Goal: Information Seeking & Learning: Understand process/instructions

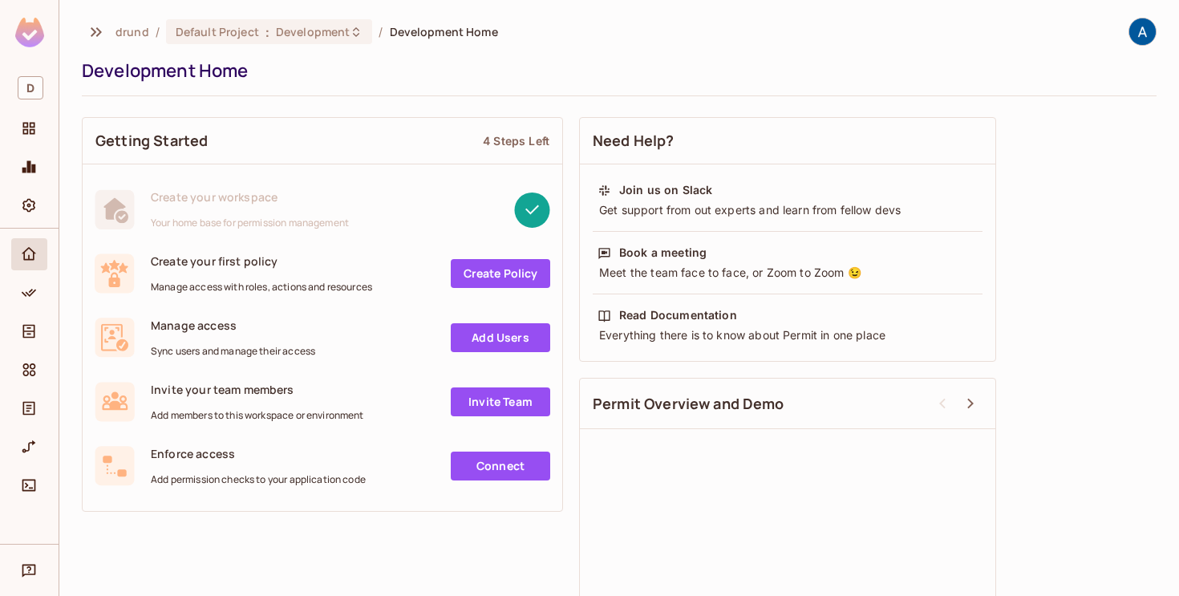
scroll to position [107, 0]
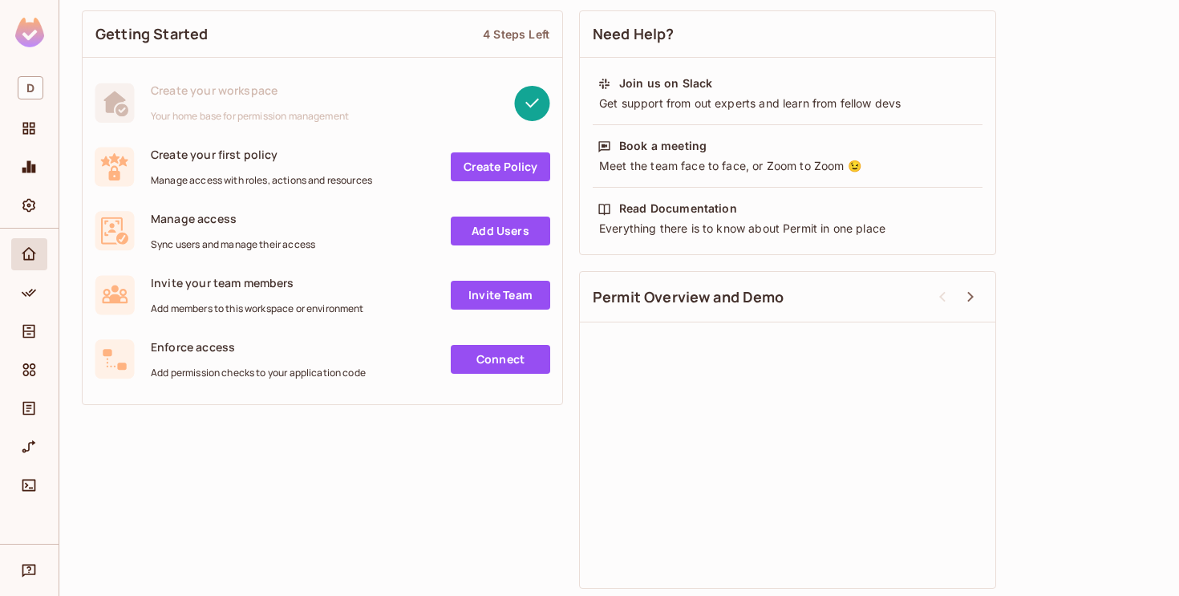
click at [28, 32] on img at bounding box center [29, 33] width 29 height 30
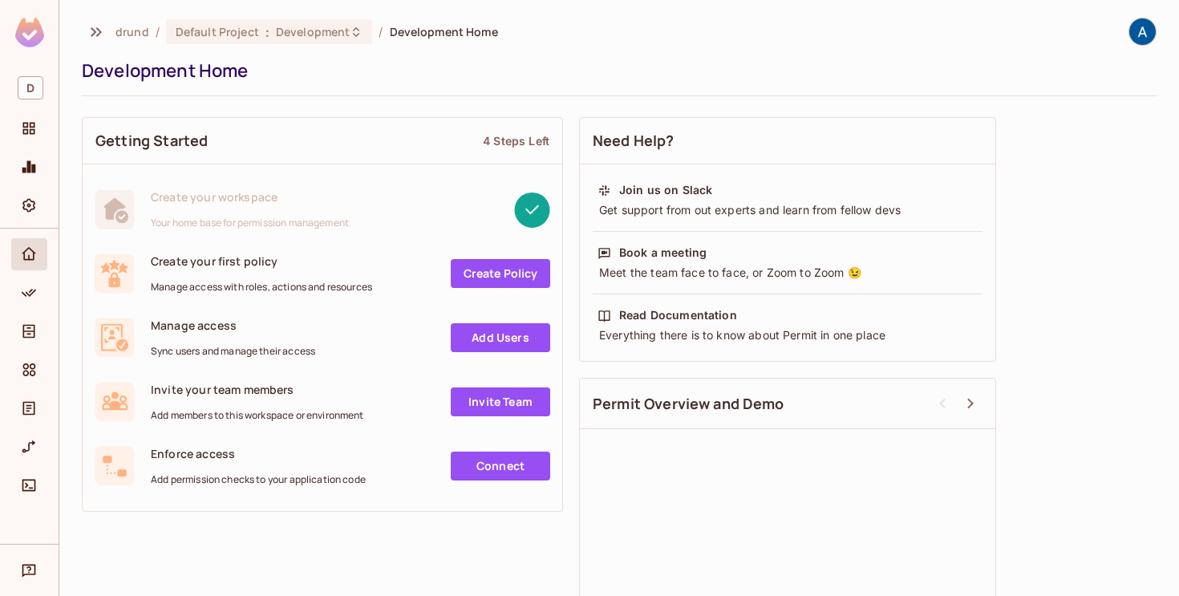
click at [1135, 33] on img at bounding box center [1142, 31] width 26 height 26
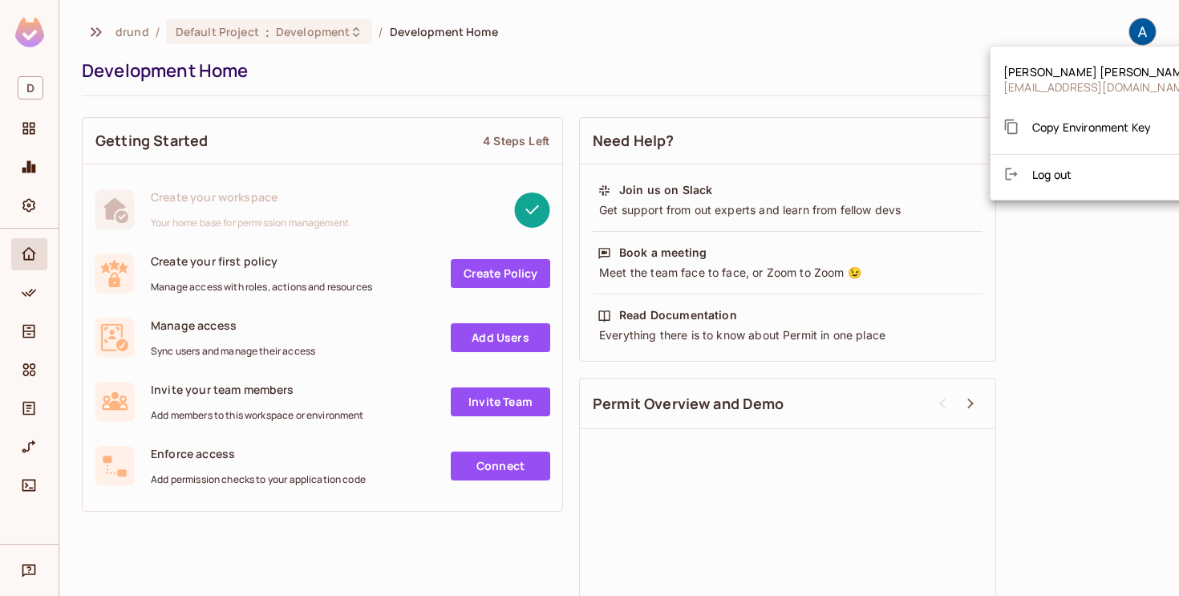
click at [24, 129] on div at bounding box center [589, 298] width 1179 height 596
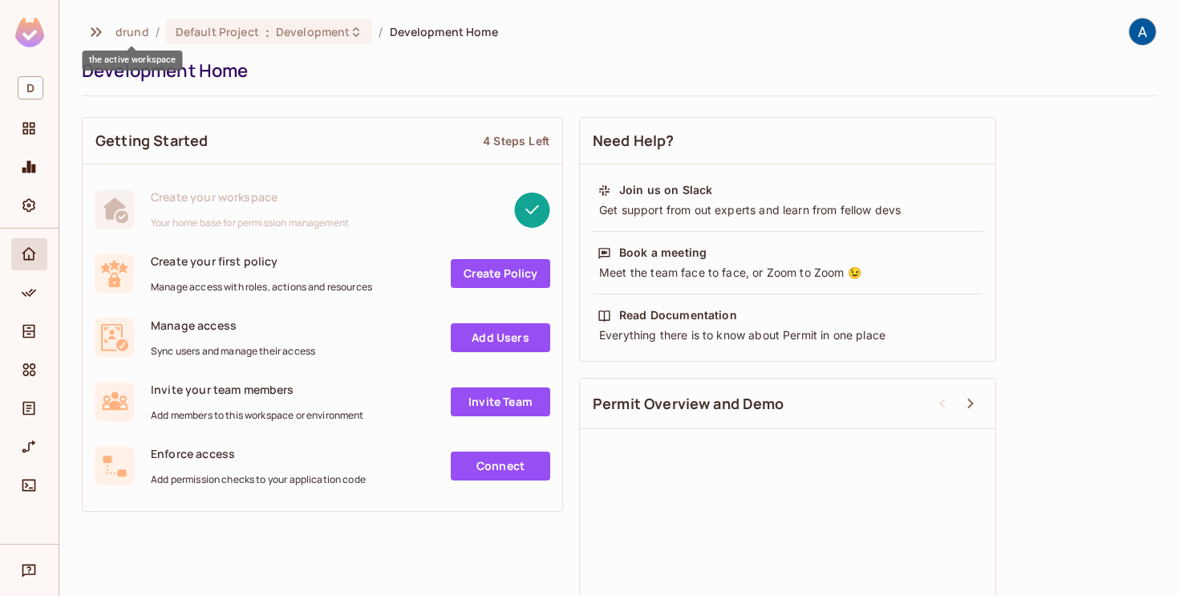
click at [134, 30] on span "drund" at bounding box center [132, 31] width 34 height 15
click at [27, 35] on img at bounding box center [29, 33] width 29 height 30
click at [27, 132] on icon "Projects" at bounding box center [29, 129] width 12 height 12
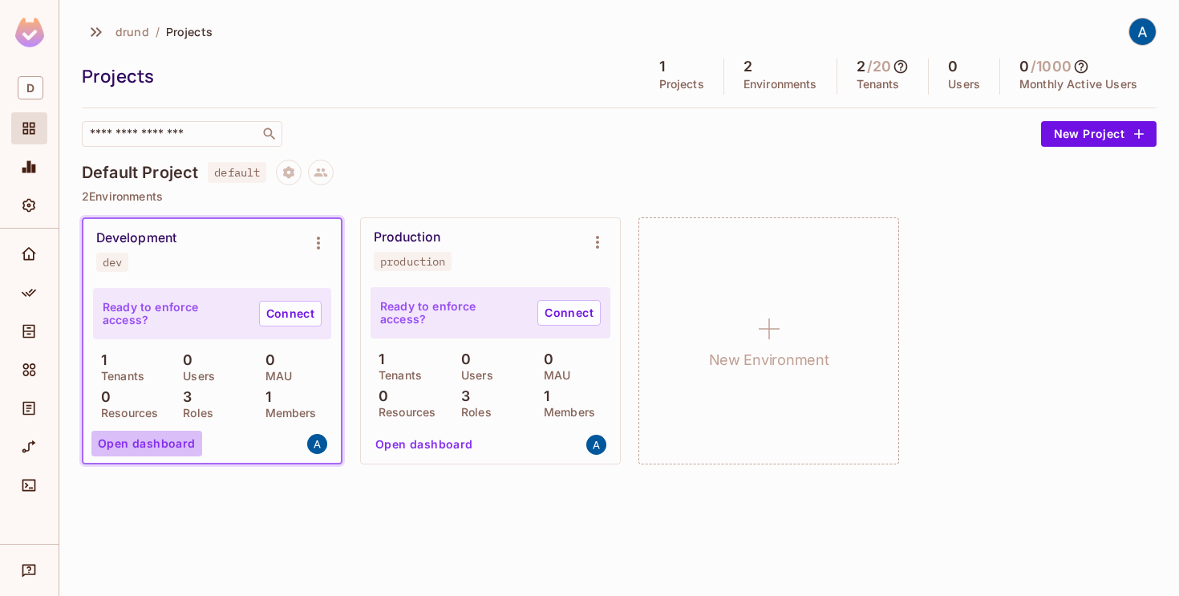
click at [167, 439] on button "Open dashboard" at bounding box center [146, 444] width 111 height 26
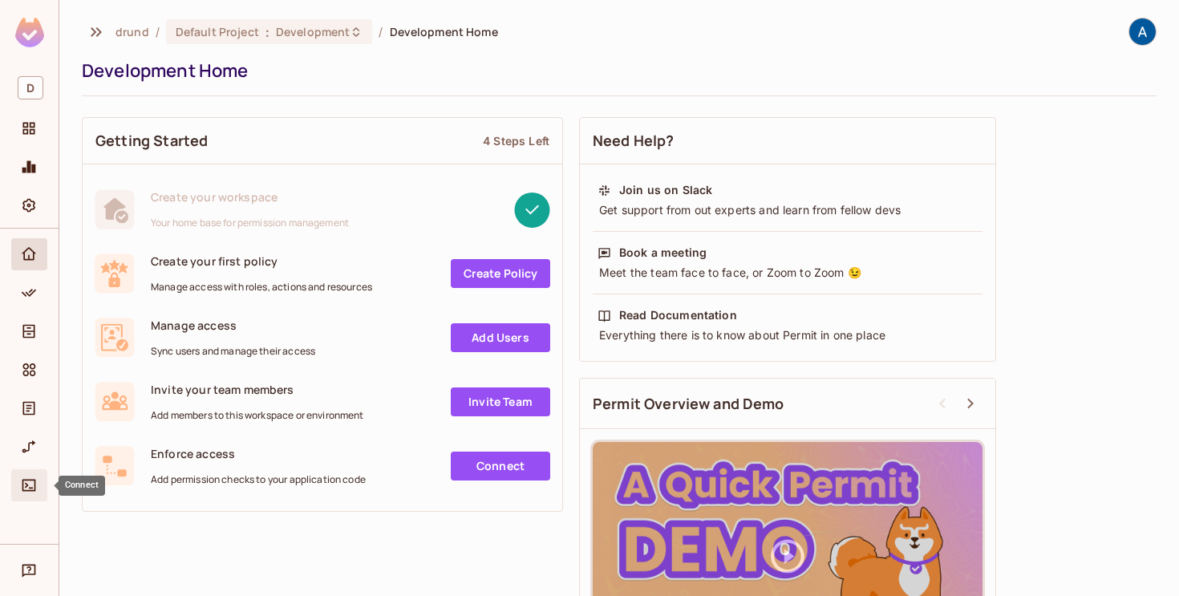
click at [24, 494] on span "Connect" at bounding box center [28, 485] width 19 height 19
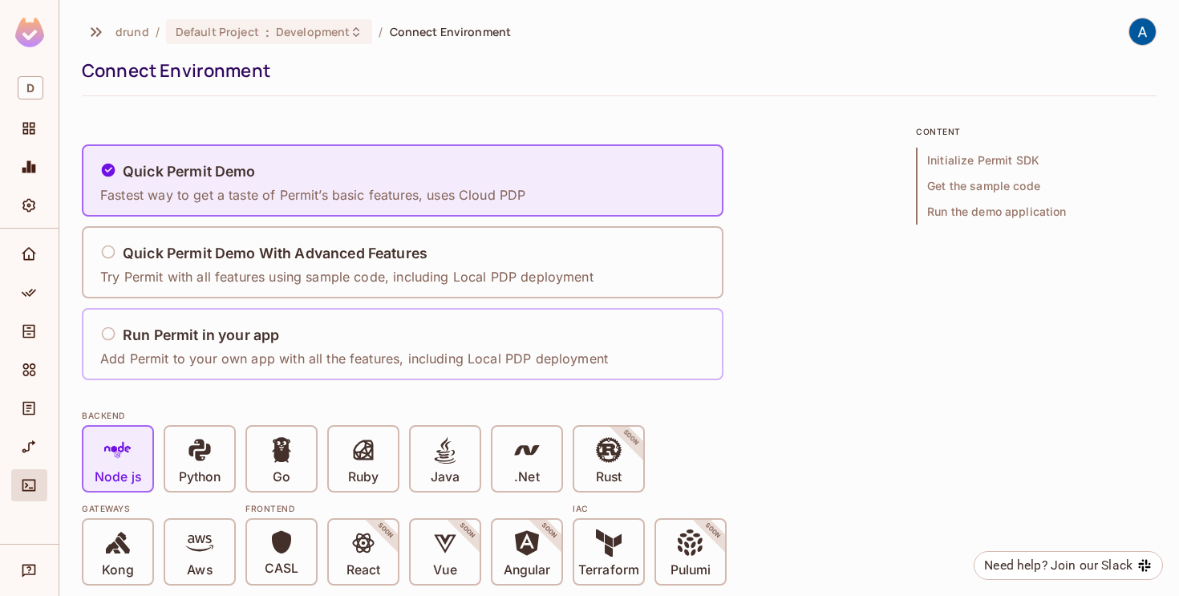
click at [115, 330] on icon at bounding box center [108, 334] width 16 height 16
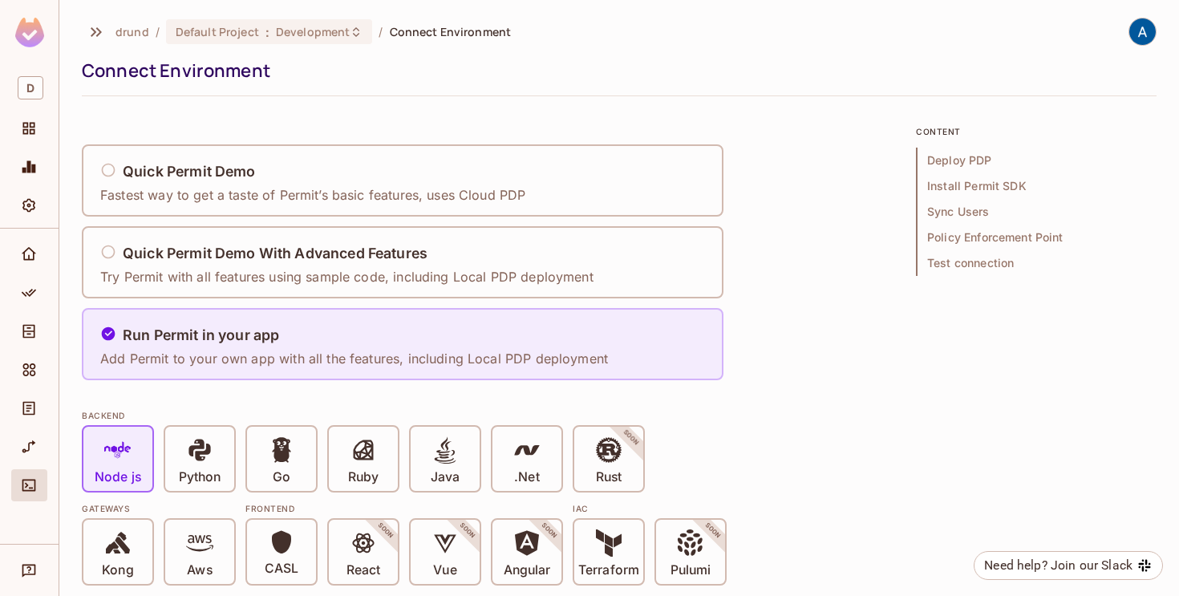
scroll to position [90, 0]
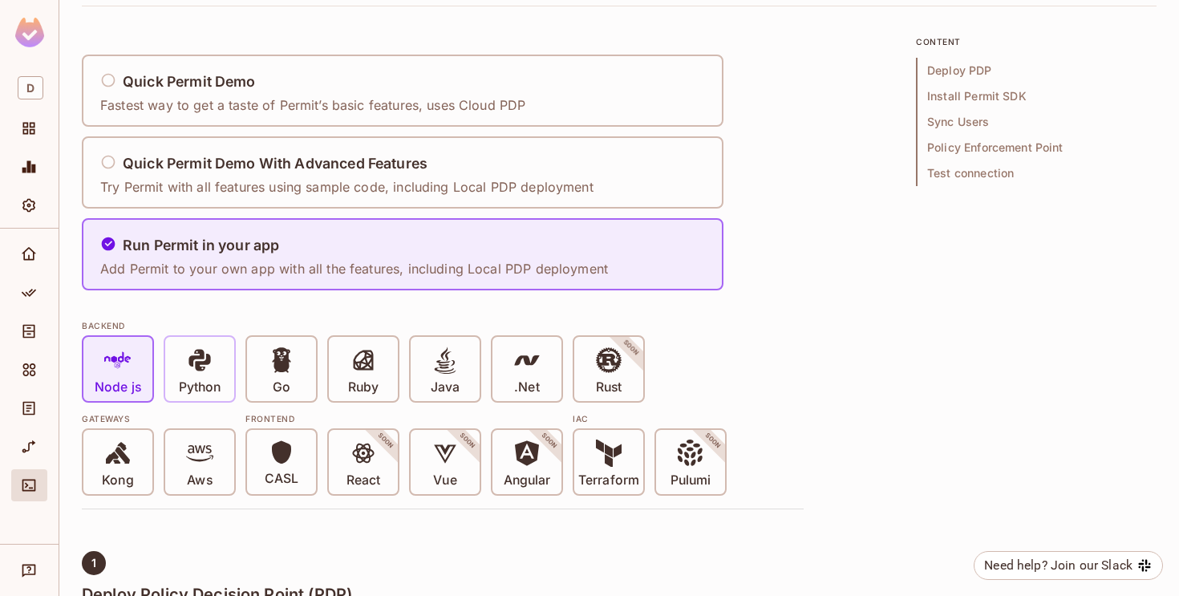
click at [212, 370] on icon at bounding box center [199, 359] width 27 height 27
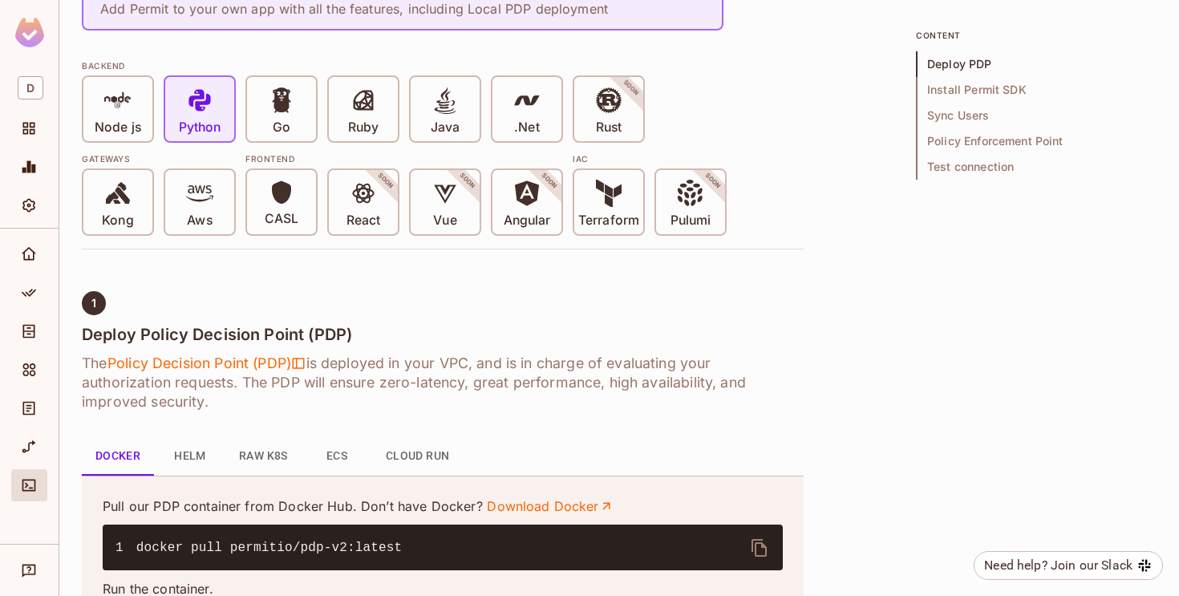
scroll to position [0, 0]
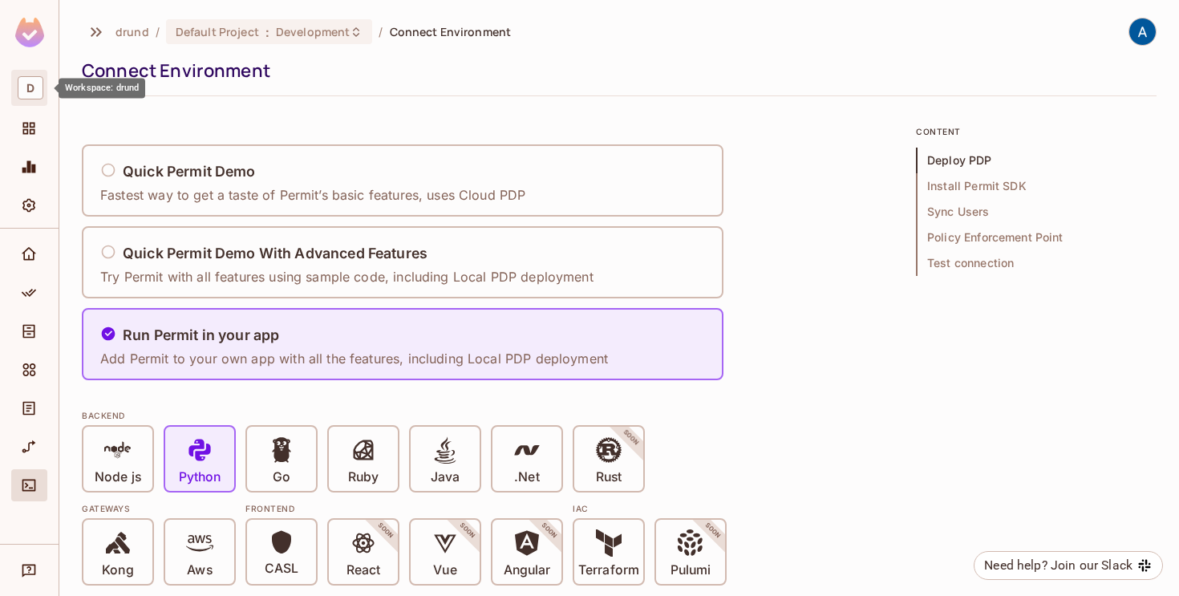
click at [28, 92] on span "D" at bounding box center [31, 87] width 26 height 23
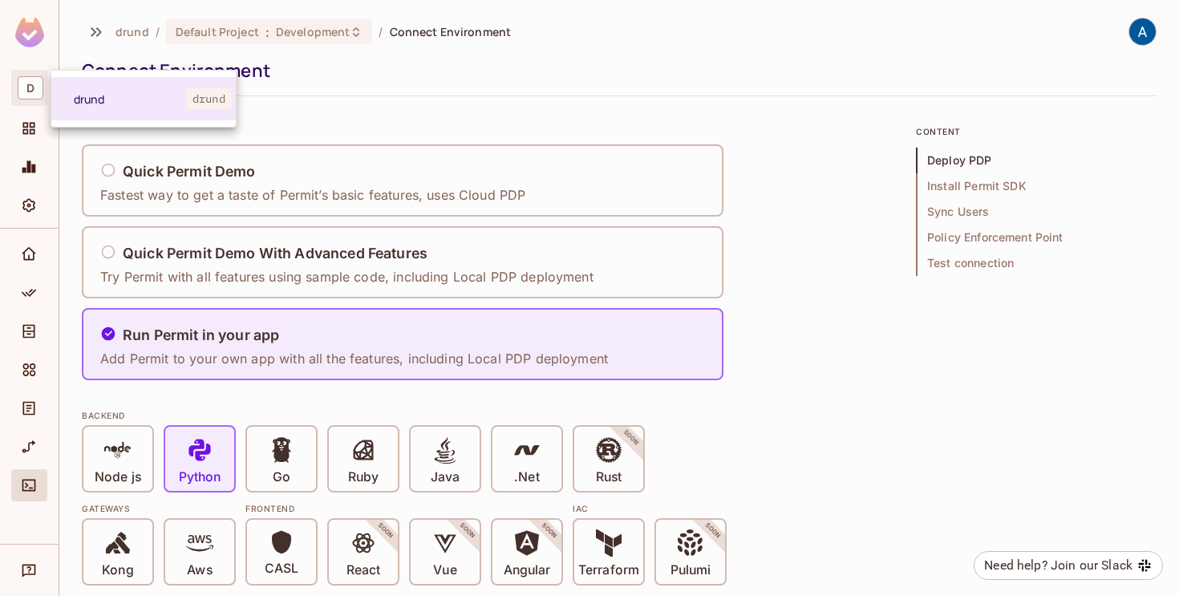
click at [30, 17] on div at bounding box center [589, 298] width 1179 height 596
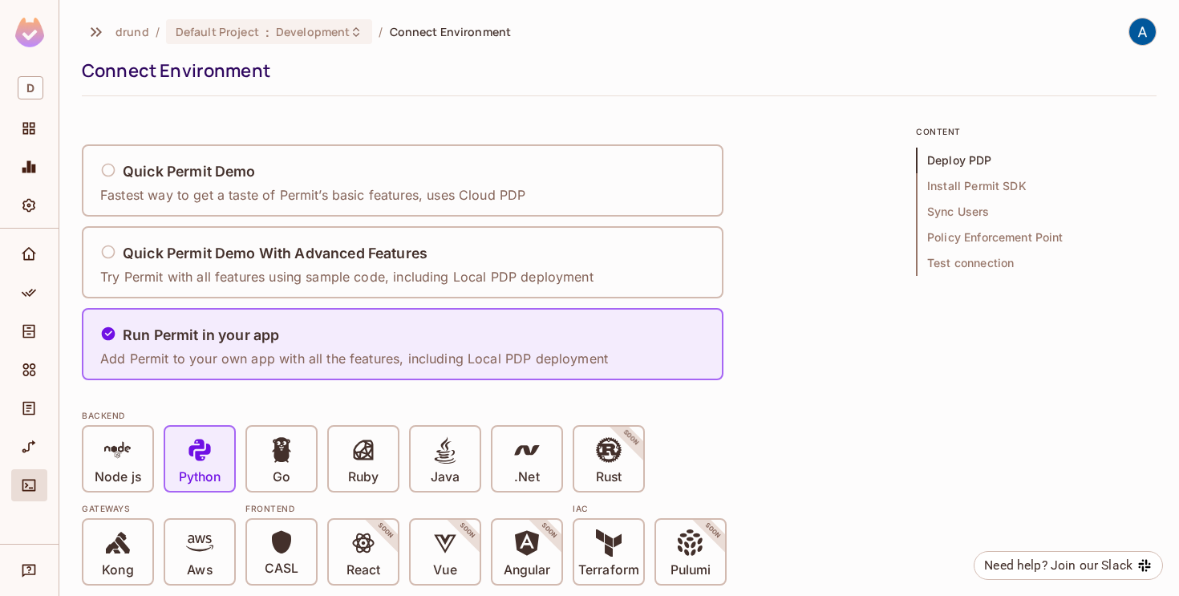
click at [137, 28] on span "drund" at bounding box center [132, 31] width 34 height 15
click at [314, 27] on span "Development" at bounding box center [313, 31] width 74 height 15
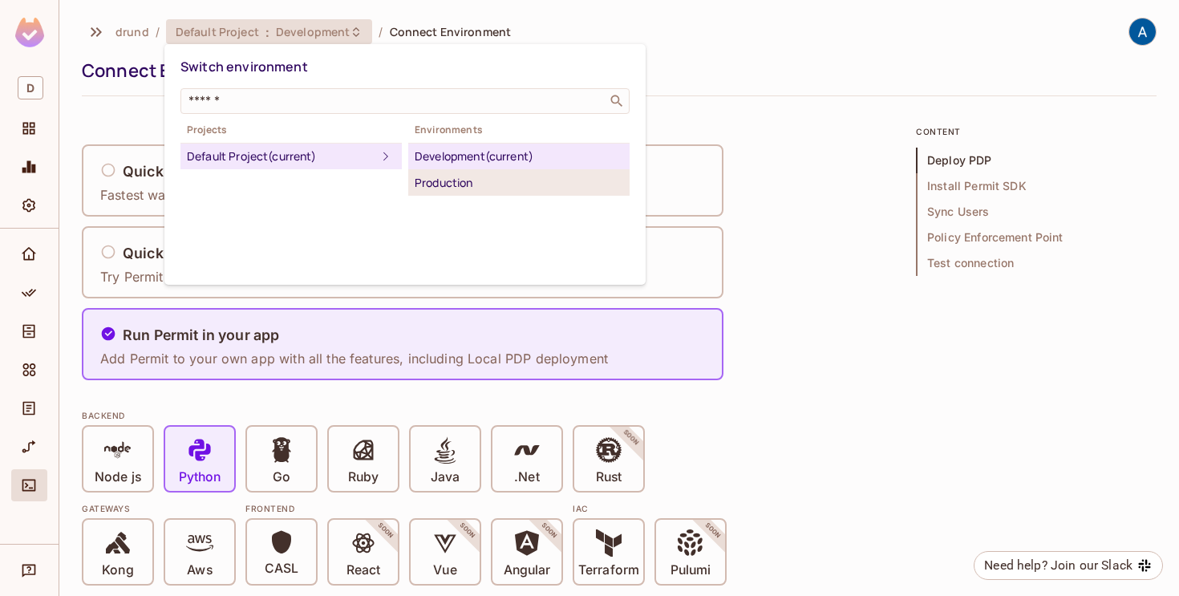
click at [461, 180] on div "Production" at bounding box center [519, 182] width 208 height 19
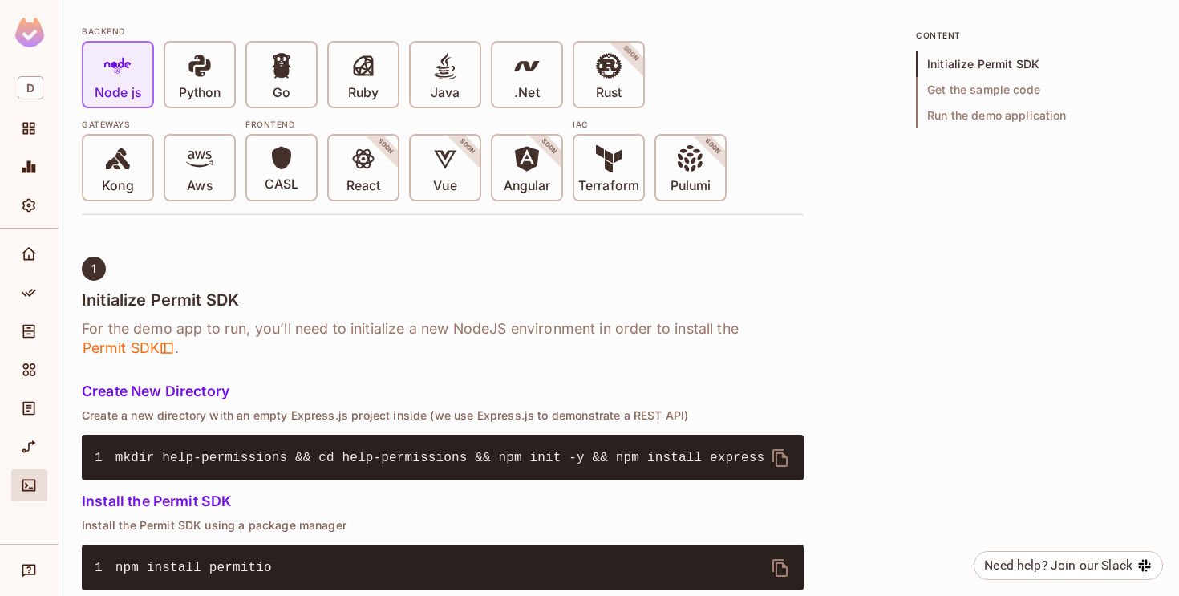
scroll to position [385, 0]
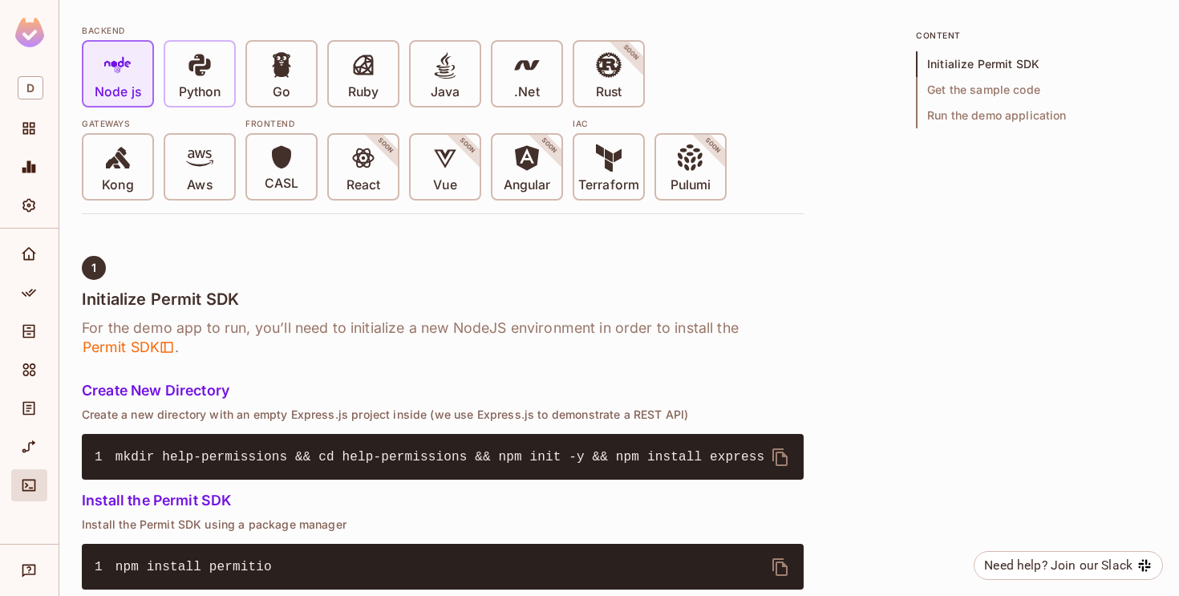
click at [198, 74] on icon at bounding box center [199, 65] width 22 height 22
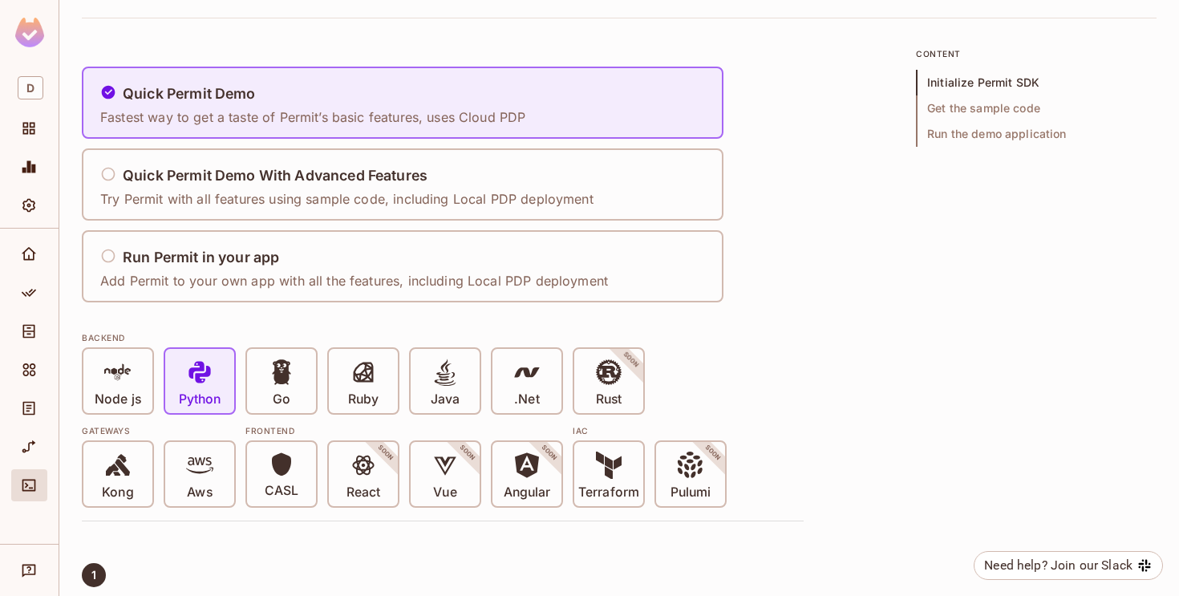
scroll to position [0, 0]
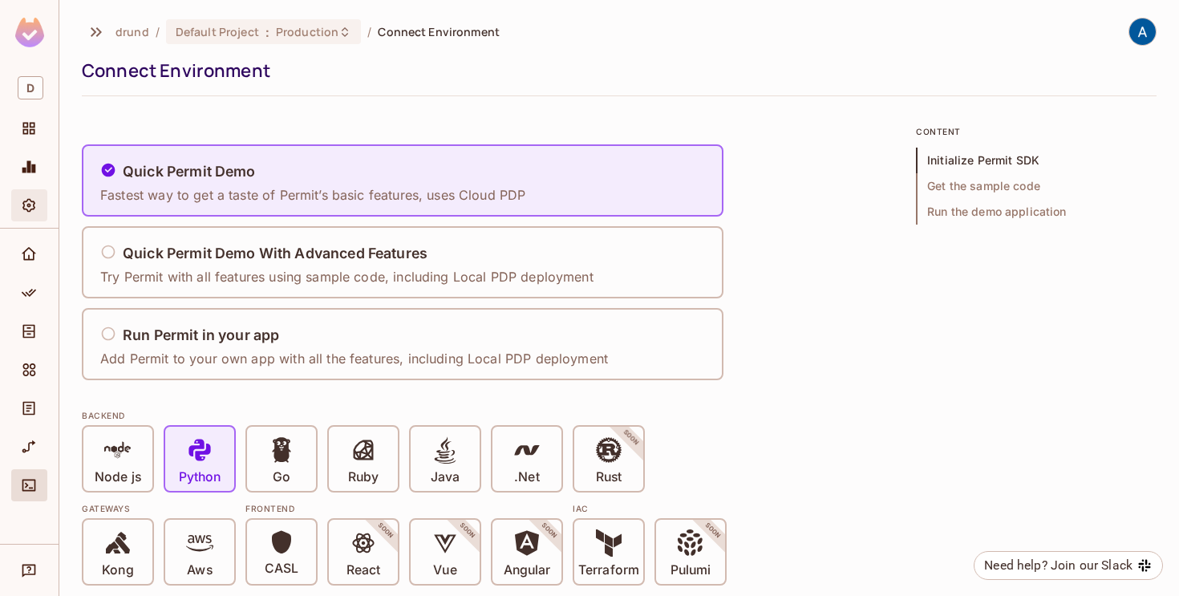
click at [24, 204] on icon "Settings" at bounding box center [28, 206] width 13 height 14
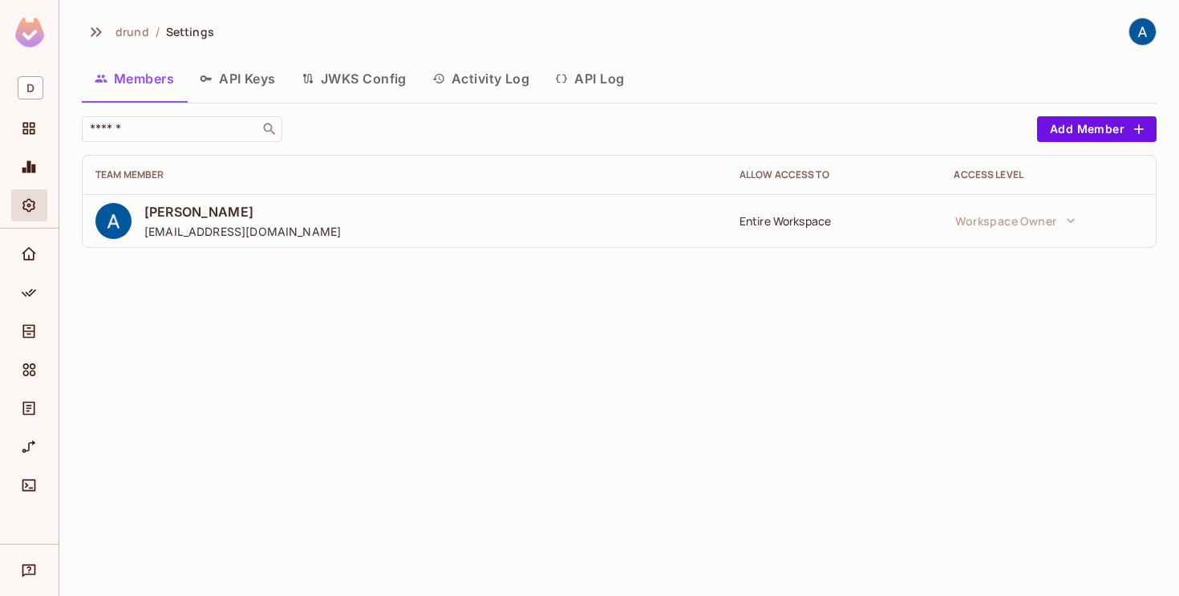
click at [244, 76] on button "API Keys" at bounding box center [238, 79] width 102 height 40
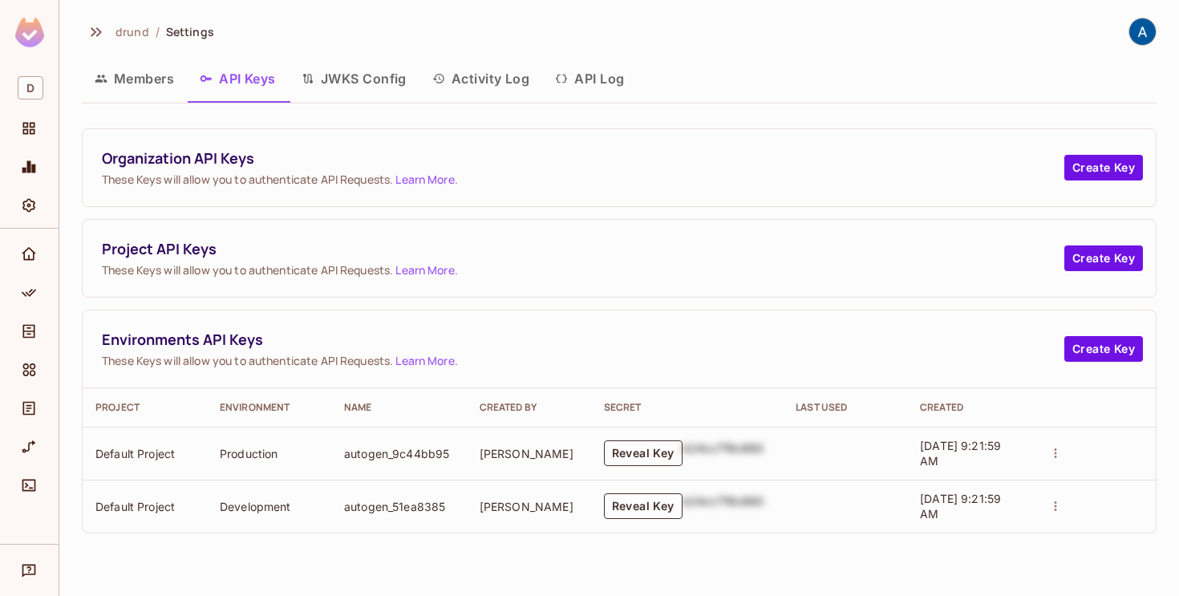
click at [628, 459] on button "Reveal Key" at bounding box center [643, 453] width 79 height 26
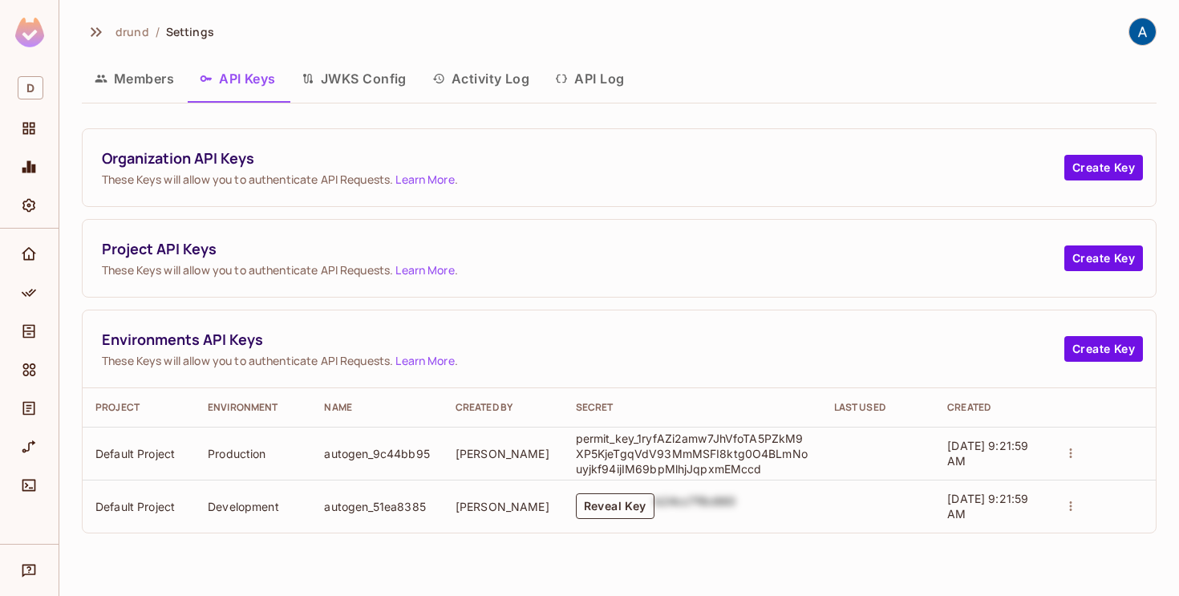
click at [605, 512] on button "Reveal Key" at bounding box center [615, 506] width 79 height 26
click at [142, 79] on button "Members" at bounding box center [134, 79] width 105 height 40
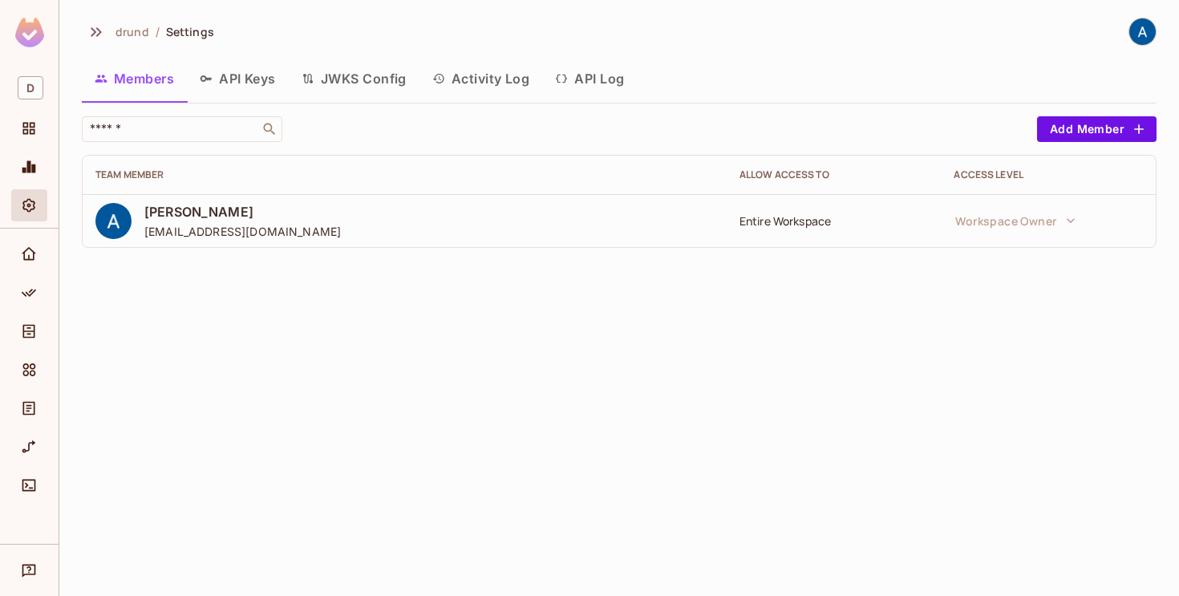
click at [367, 76] on button "JWKS Config" at bounding box center [354, 79] width 131 height 40
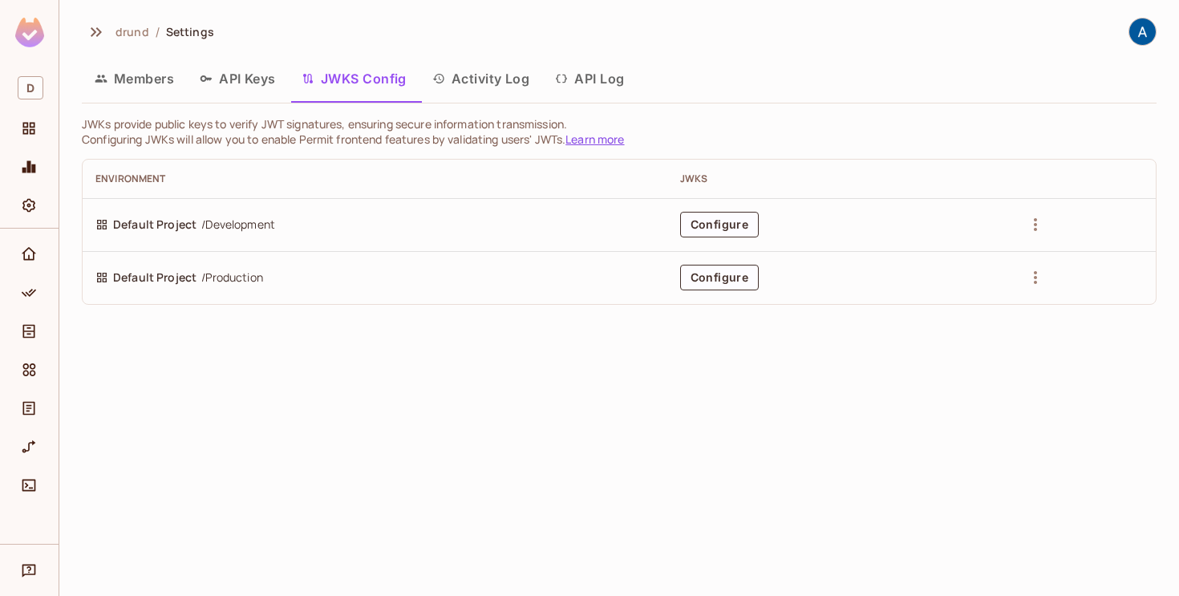
click at [726, 238] on td "Configure" at bounding box center [838, 224] width 342 height 53
click at [726, 231] on button "Configure" at bounding box center [719, 225] width 79 height 26
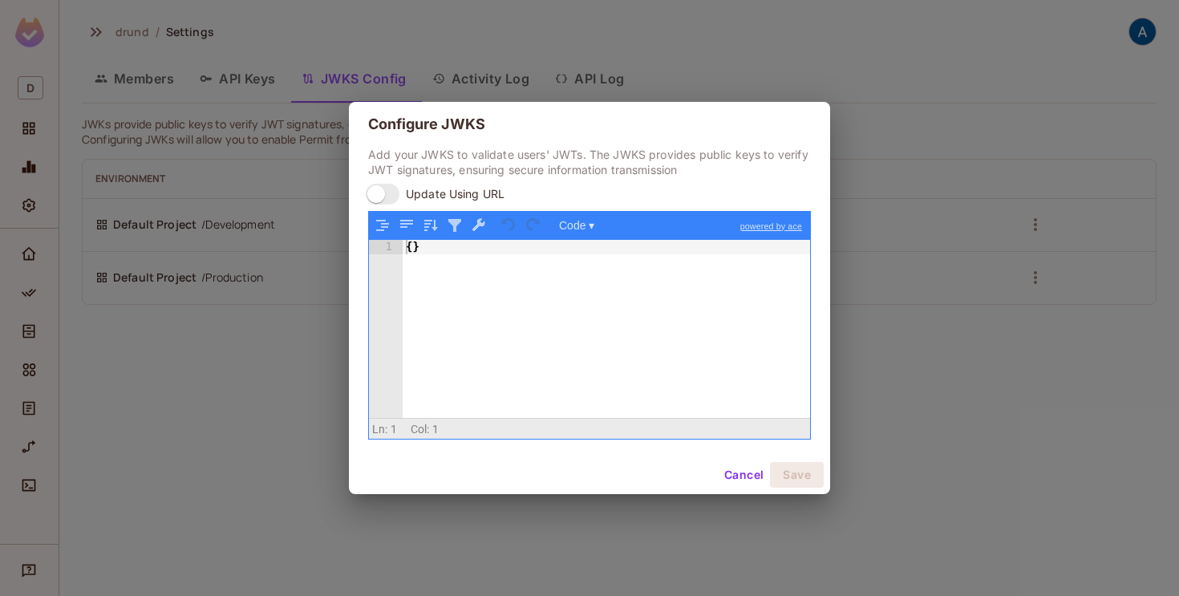
click at [731, 474] on button "Cancel" at bounding box center [744, 475] width 52 height 26
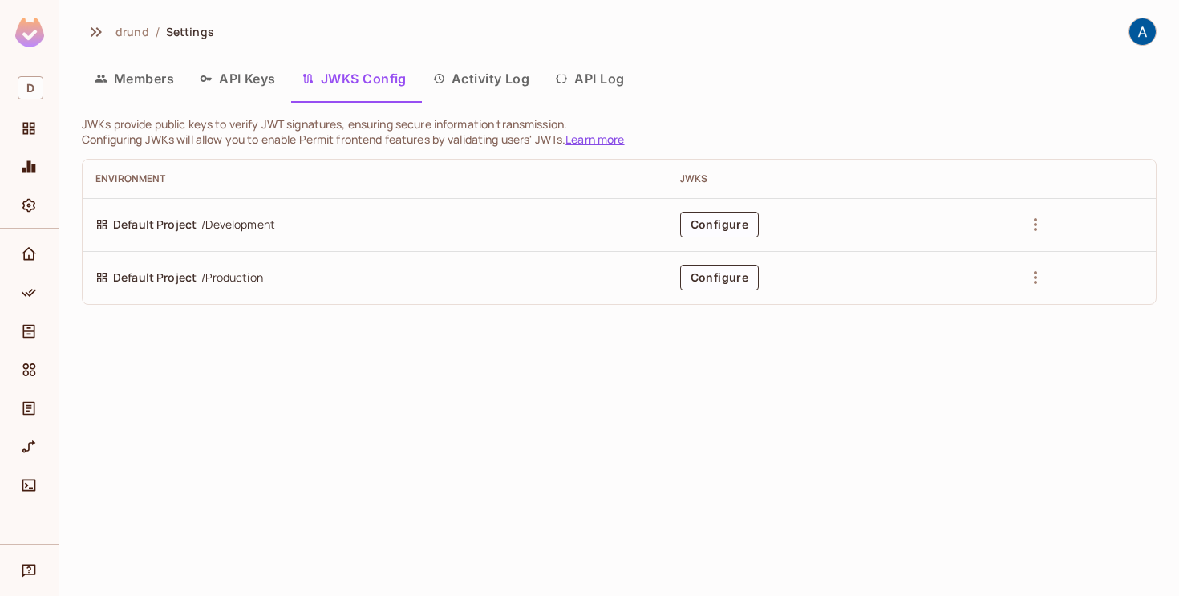
click at [574, 79] on button "API Log" at bounding box center [589, 79] width 95 height 40
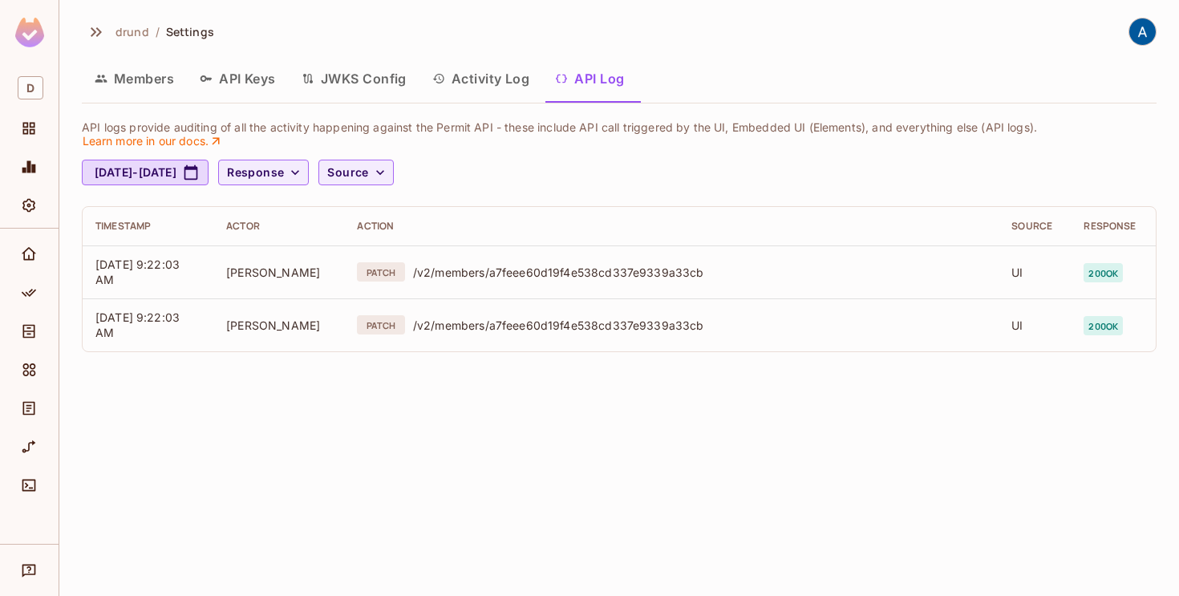
click at [141, 78] on button "Members" at bounding box center [134, 79] width 105 height 40
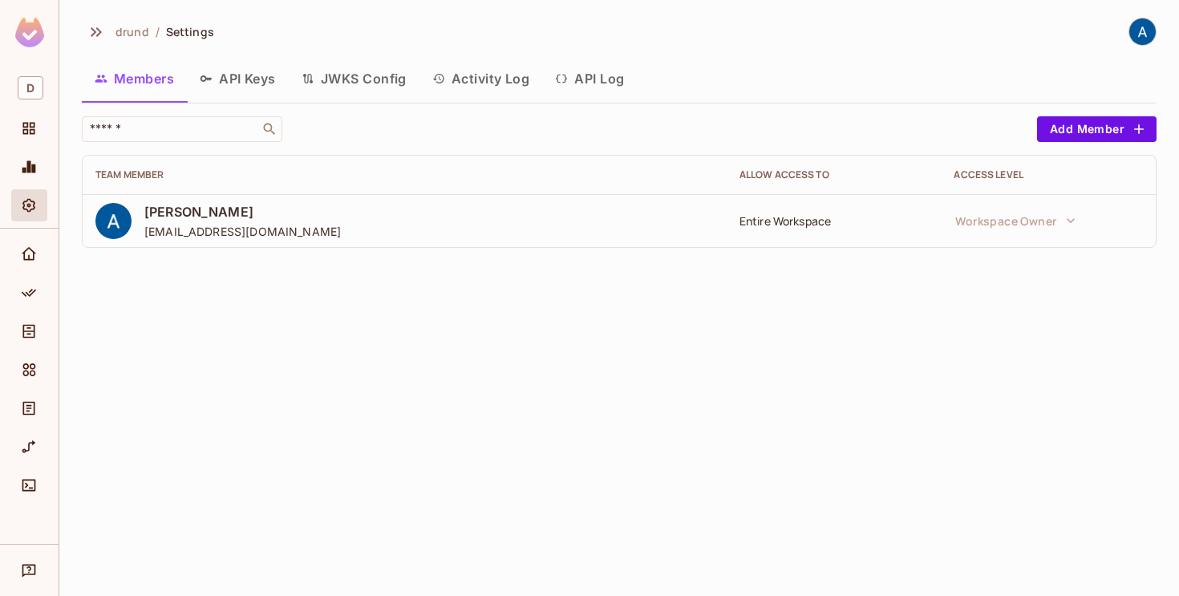
click at [200, 206] on span "[PERSON_NAME]" at bounding box center [242, 212] width 196 height 18
click at [115, 217] on img at bounding box center [113, 221] width 36 height 36
click at [501, 308] on div "drund / Settings Members API Keys JWKS Config Activity Log API Log ​ Add Member…" at bounding box center [618, 298] width 1119 height 596
click at [36, 261] on span "Home" at bounding box center [28, 254] width 19 height 19
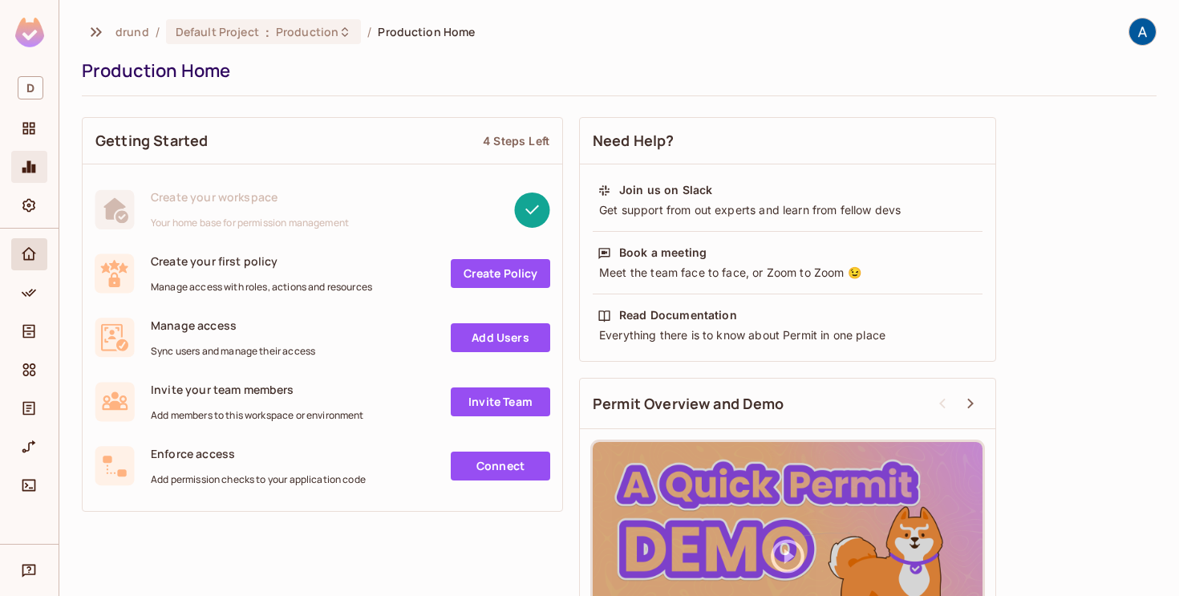
click at [33, 162] on icon "Monitoring" at bounding box center [29, 167] width 16 height 16
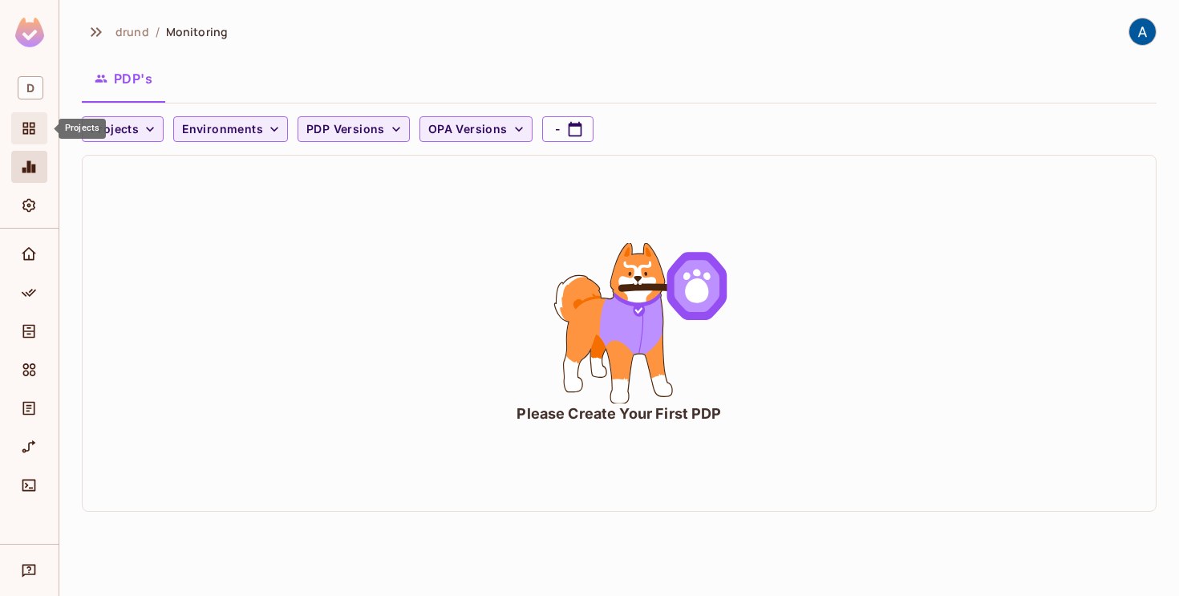
click at [32, 123] on icon "Projects" at bounding box center [29, 129] width 12 height 12
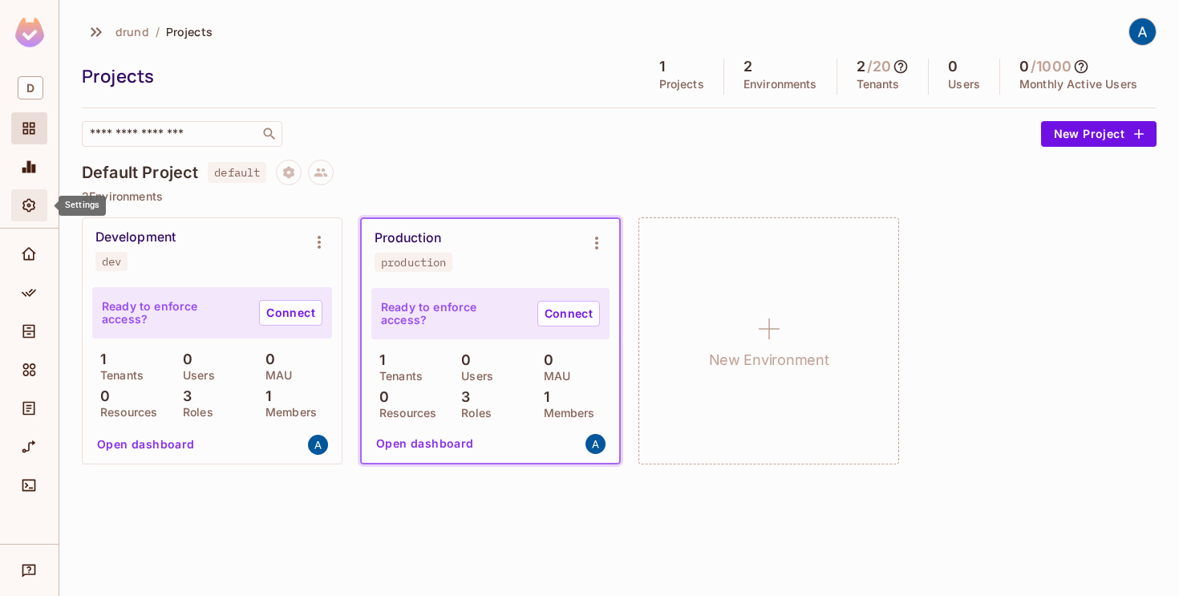
click at [22, 192] on div "Settings" at bounding box center [29, 205] width 36 height 32
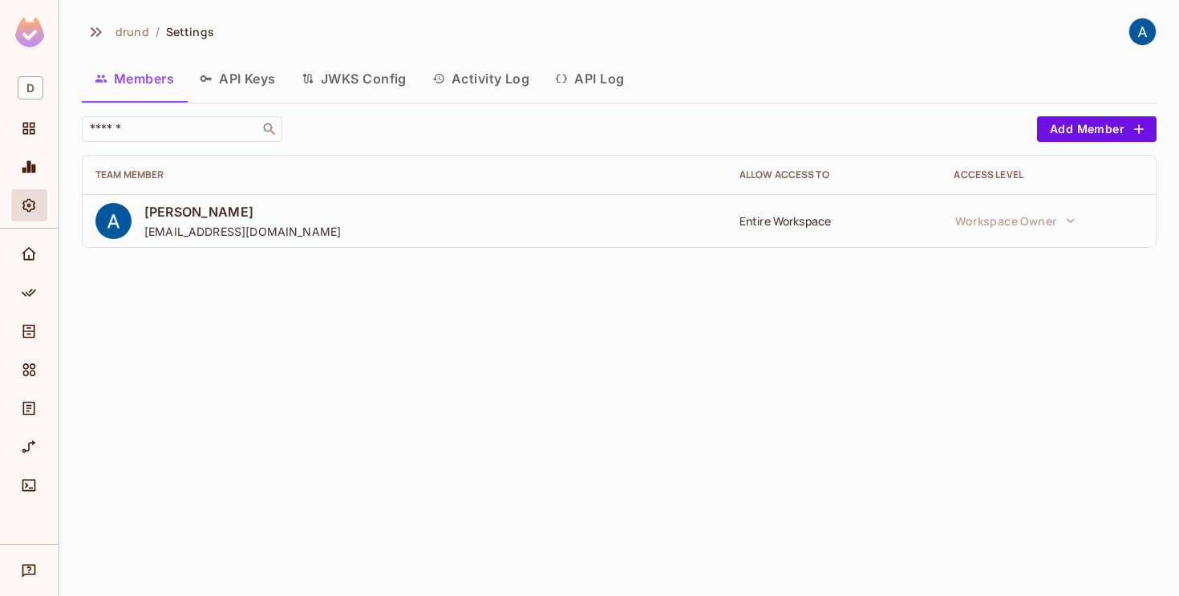
click at [957, 79] on div "Members API Keys JWKS Config Activity Log API Log" at bounding box center [619, 79] width 1075 height 40
click at [34, 246] on icon "Home" at bounding box center [29, 254] width 16 height 16
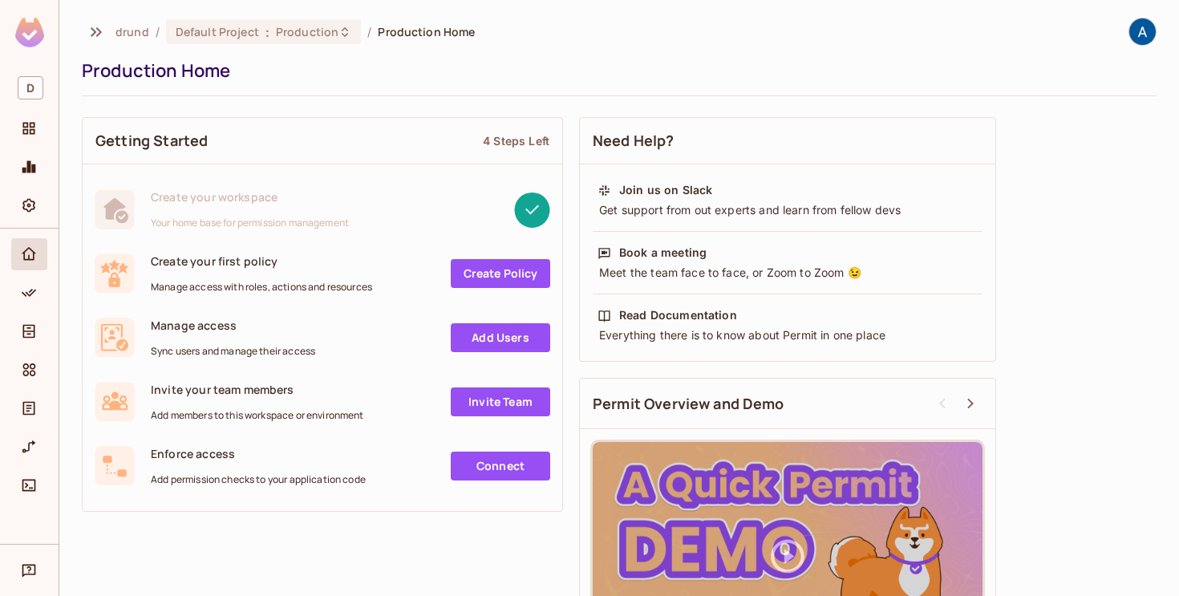
click at [417, 38] on span "Production Home" at bounding box center [426, 31] width 97 height 15
click at [269, 26] on div "Default Project : Production" at bounding box center [254, 31] width 156 height 15
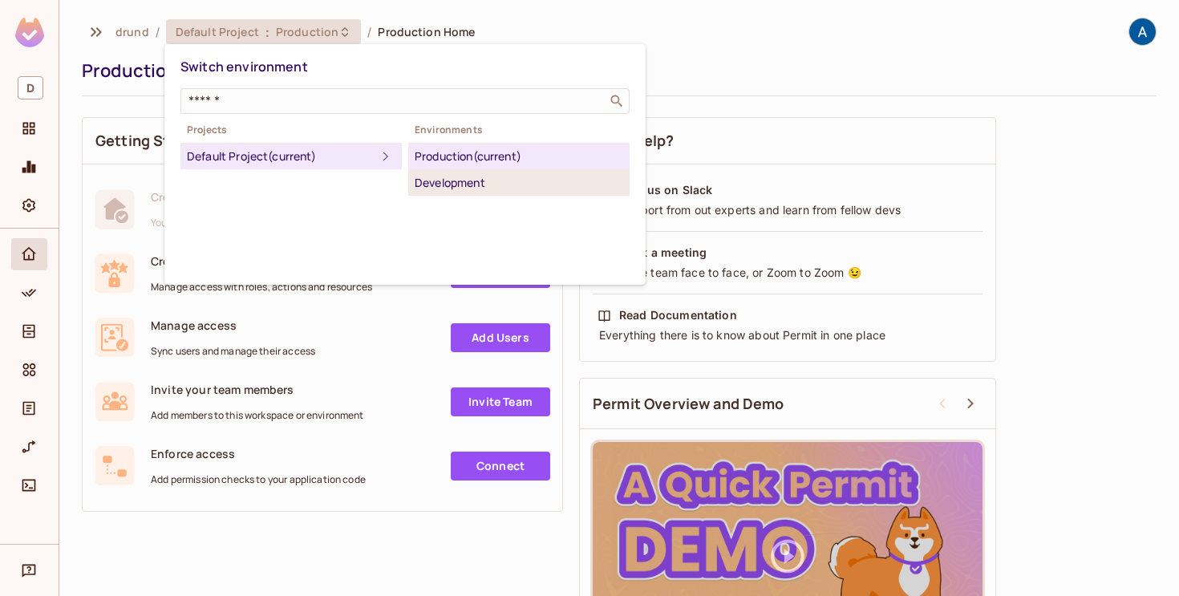
click at [459, 190] on div "Development" at bounding box center [519, 182] width 208 height 19
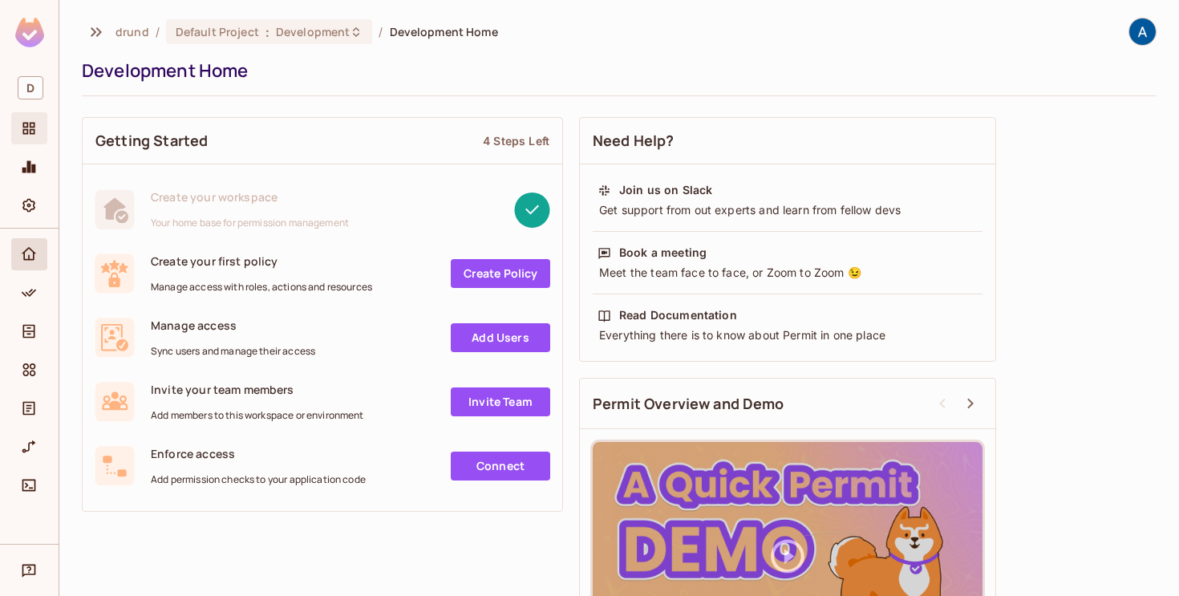
click at [31, 141] on div "Projects" at bounding box center [29, 128] width 36 height 32
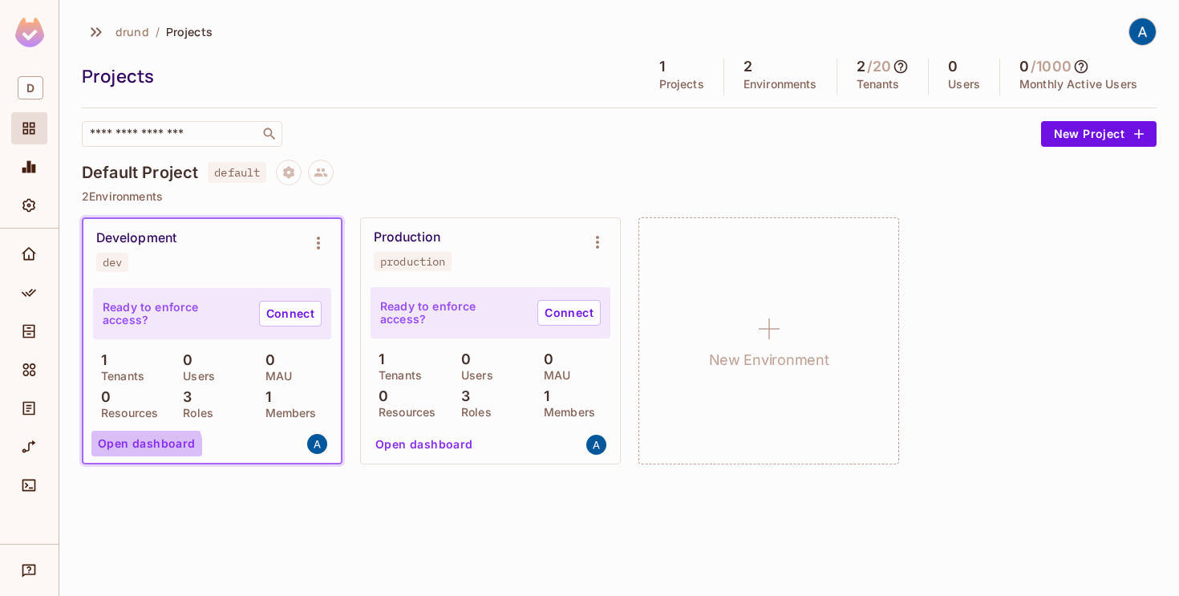
click at [143, 452] on button "Open dashboard" at bounding box center [146, 444] width 111 height 26
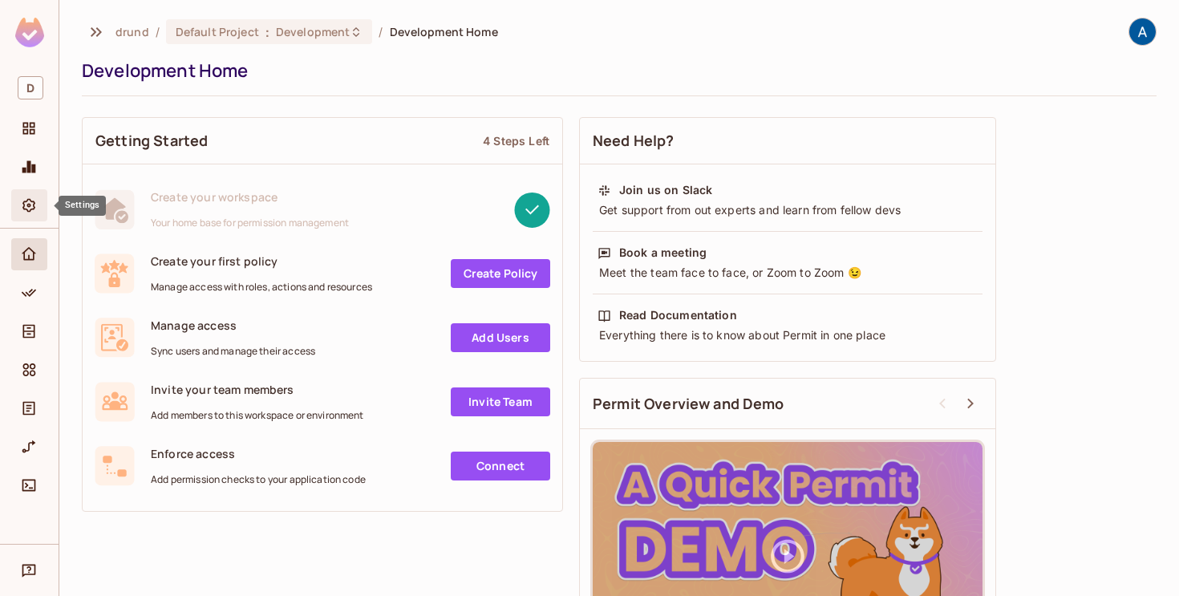
click at [33, 194] on div "Settings" at bounding box center [29, 205] width 36 height 32
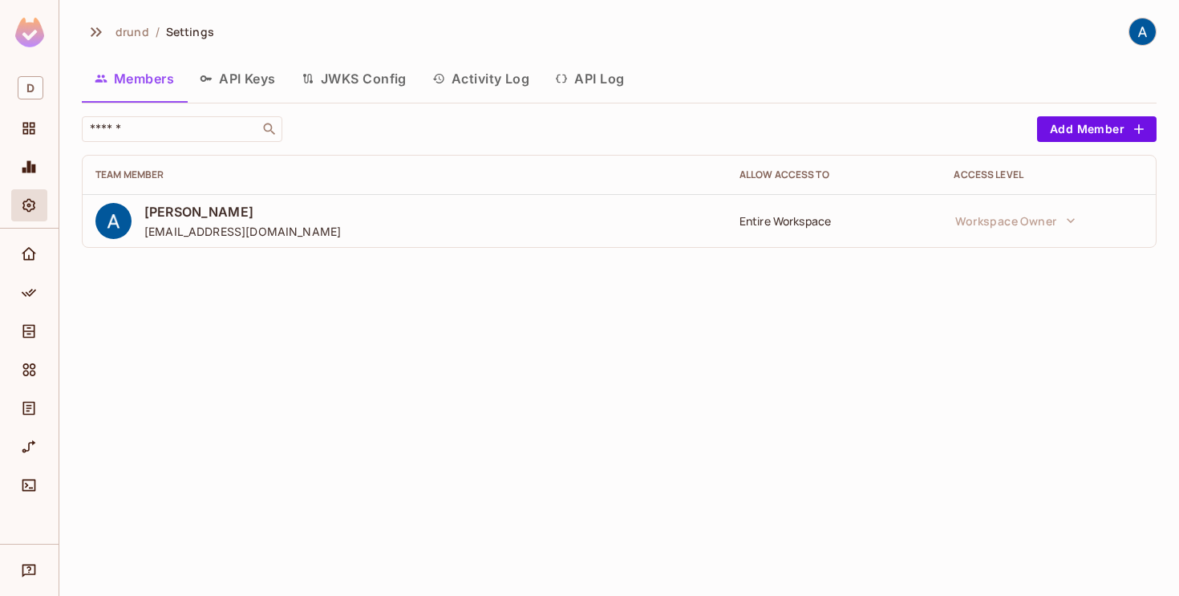
click at [220, 50] on div "drund / Settings Members API Keys JWKS Config Activity Log API Log ​ Add Member…" at bounding box center [619, 139] width 1075 height 243
click at [229, 79] on button "API Keys" at bounding box center [238, 79] width 102 height 40
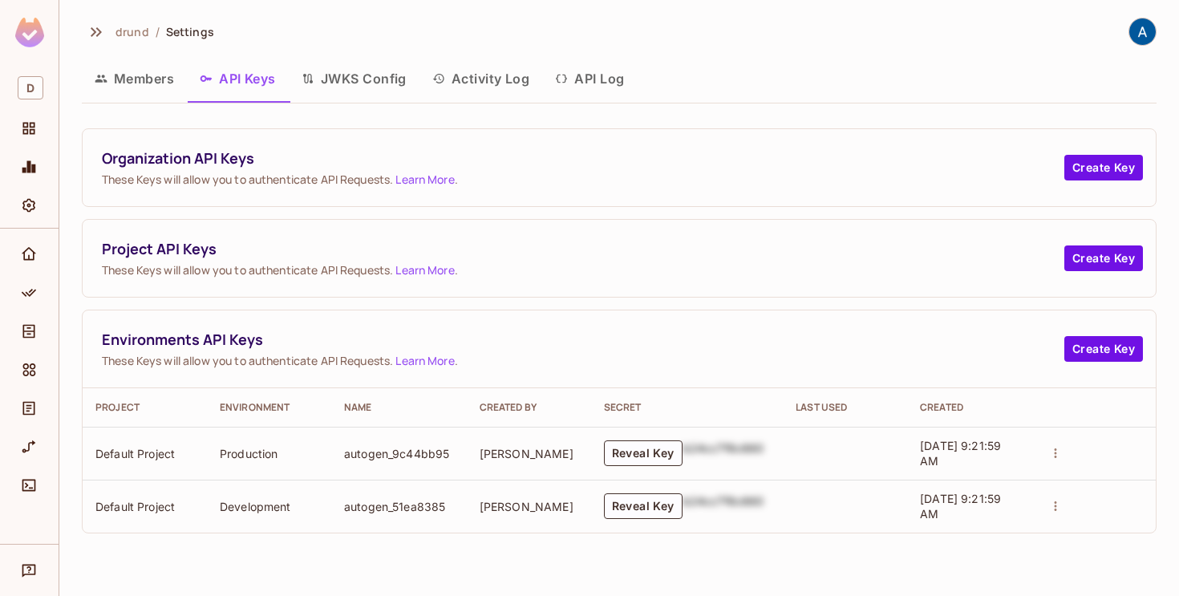
click at [338, 84] on button "JWKS Config" at bounding box center [354, 79] width 131 height 40
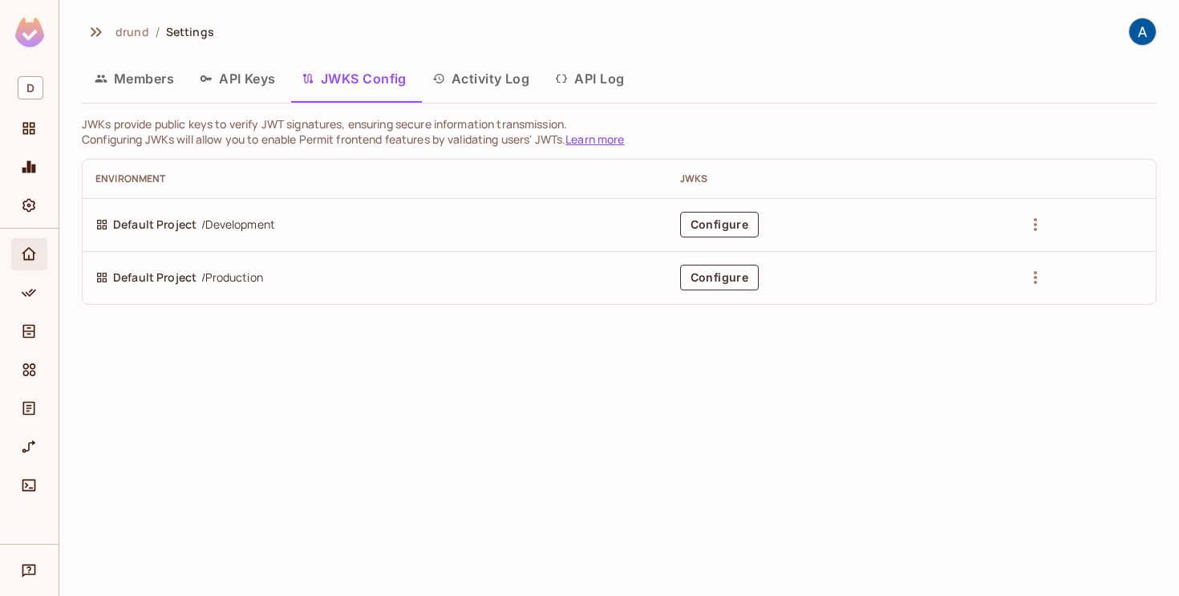
click at [33, 248] on icon "Home" at bounding box center [29, 254] width 16 height 16
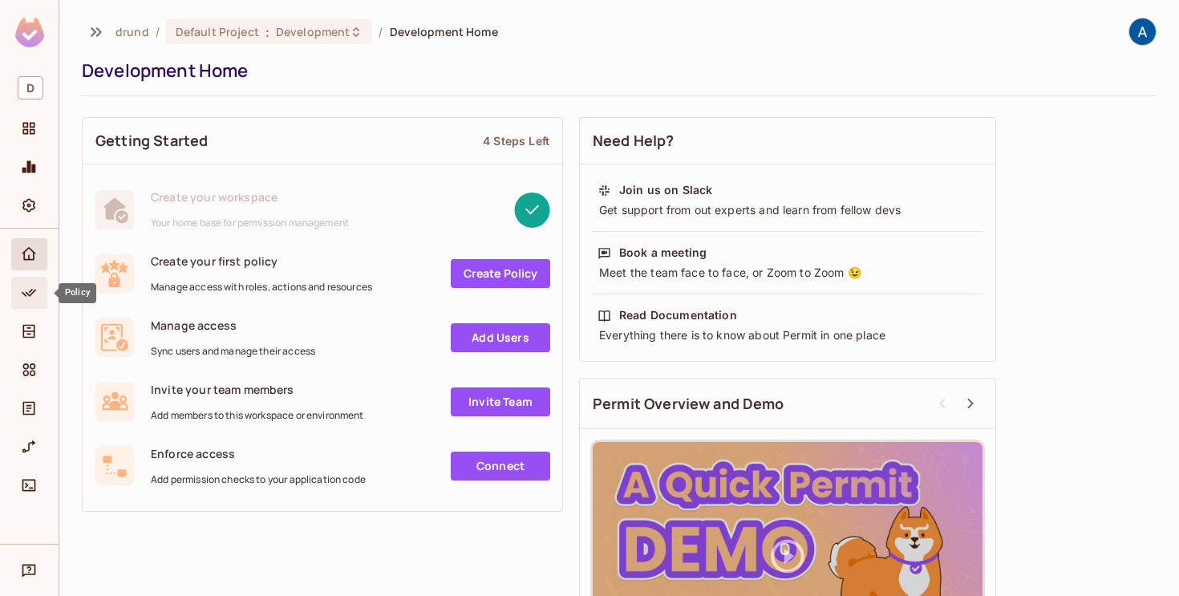
click at [30, 291] on icon "Policy" at bounding box center [29, 293] width 14 height 8
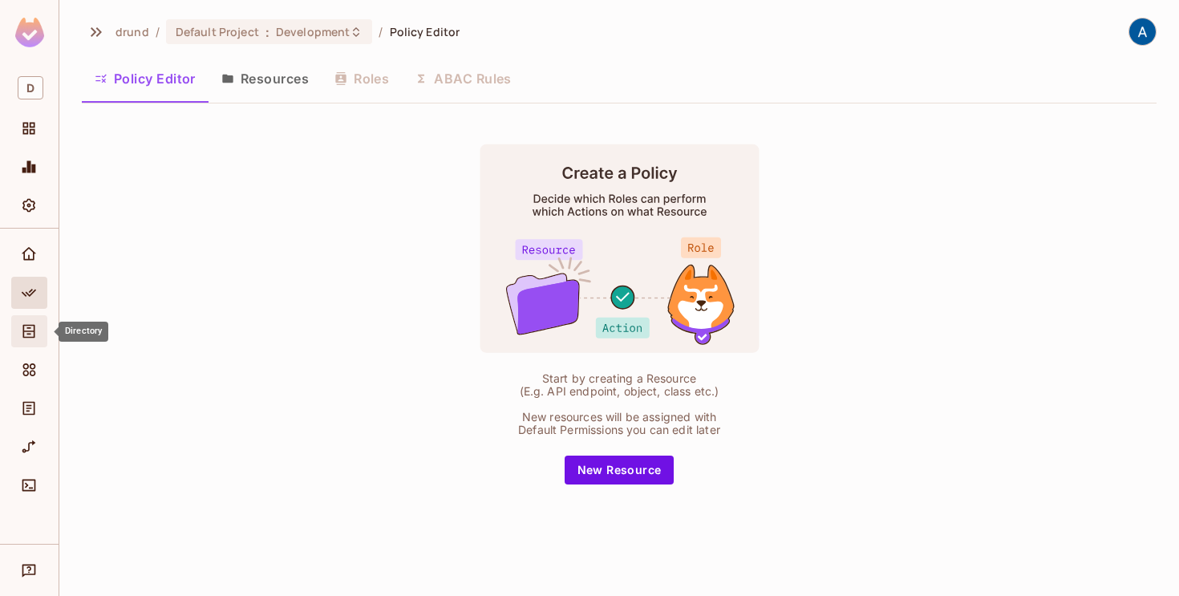
click at [23, 336] on icon "Directory" at bounding box center [29, 332] width 12 height 14
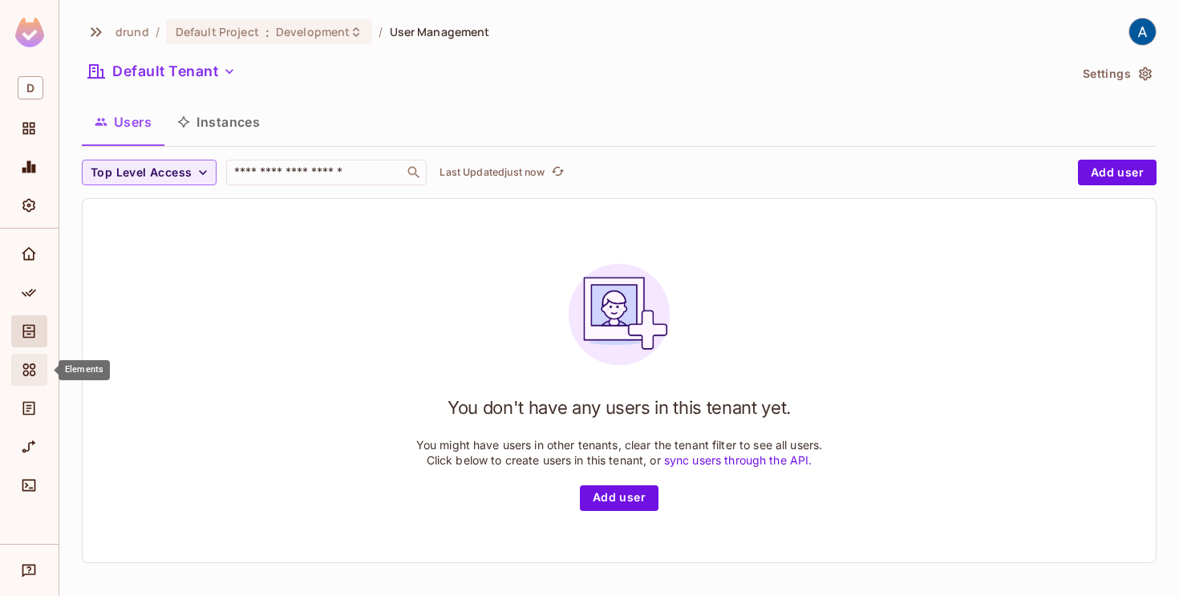
click at [23, 382] on div "Elements" at bounding box center [29, 370] width 36 height 32
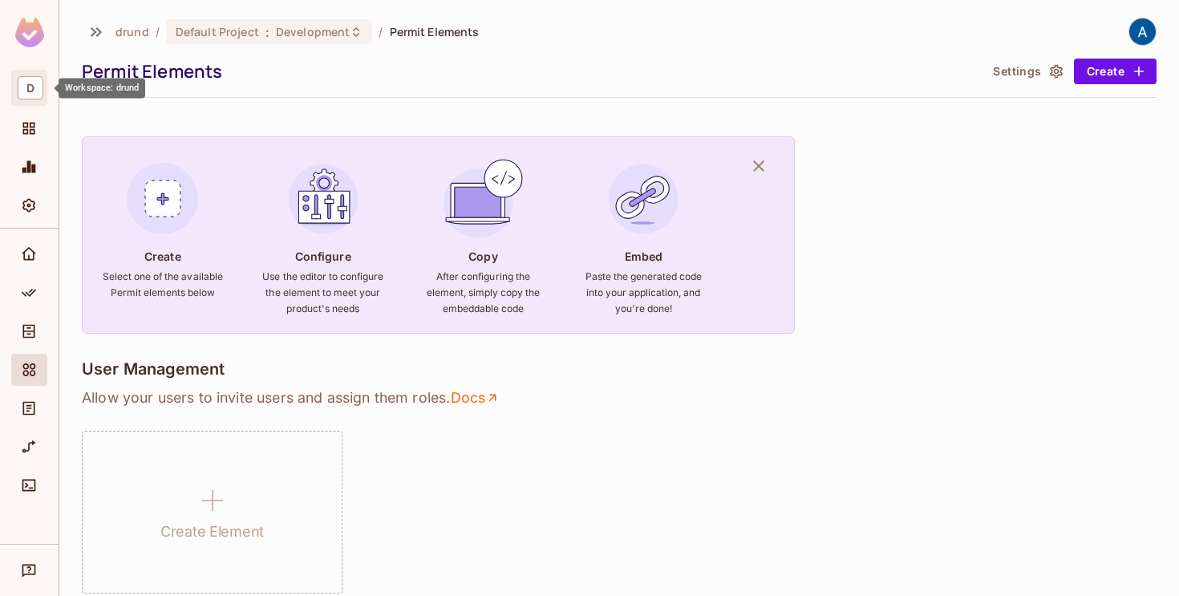
click at [38, 88] on span "D" at bounding box center [31, 87] width 26 height 23
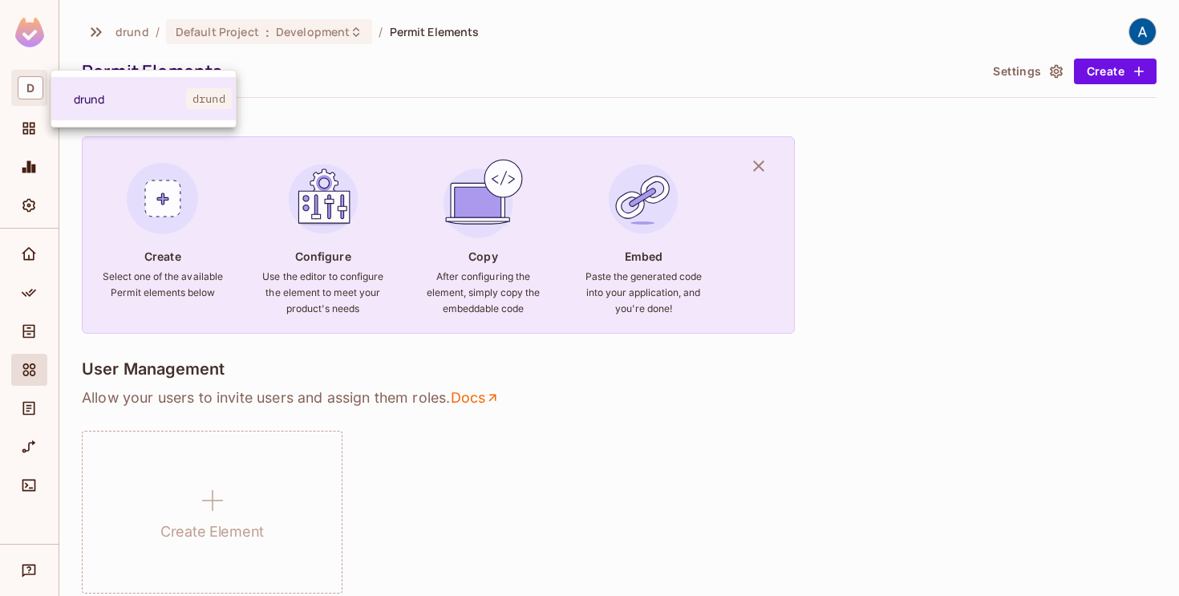
click at [31, 119] on div at bounding box center [589, 298] width 1179 height 596
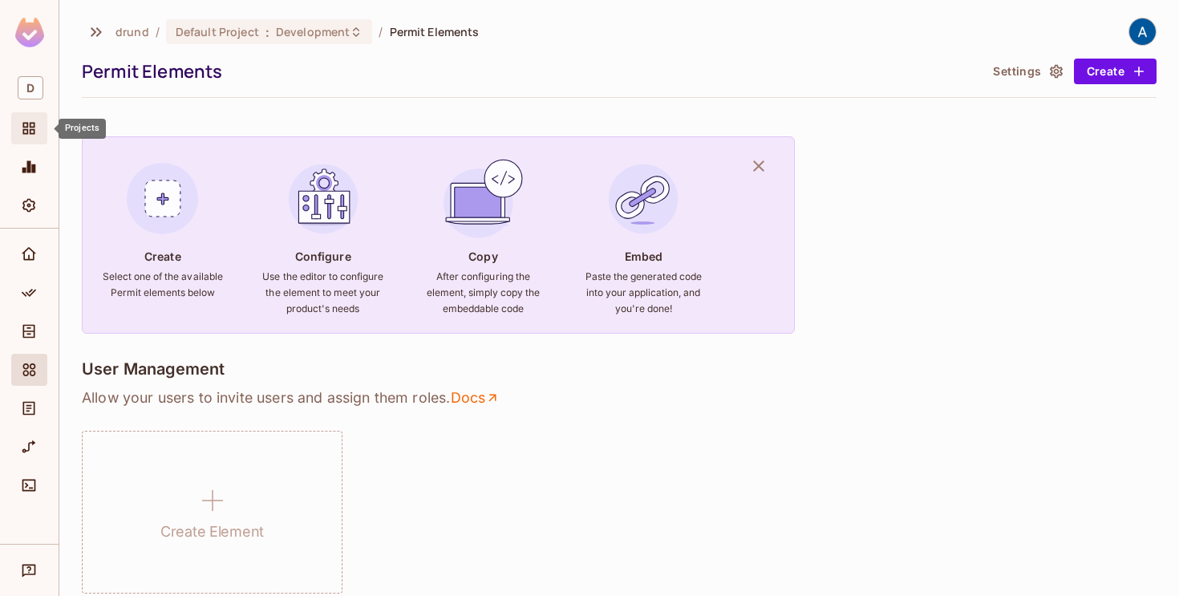
click at [31, 132] on icon "Projects" at bounding box center [29, 128] width 16 height 16
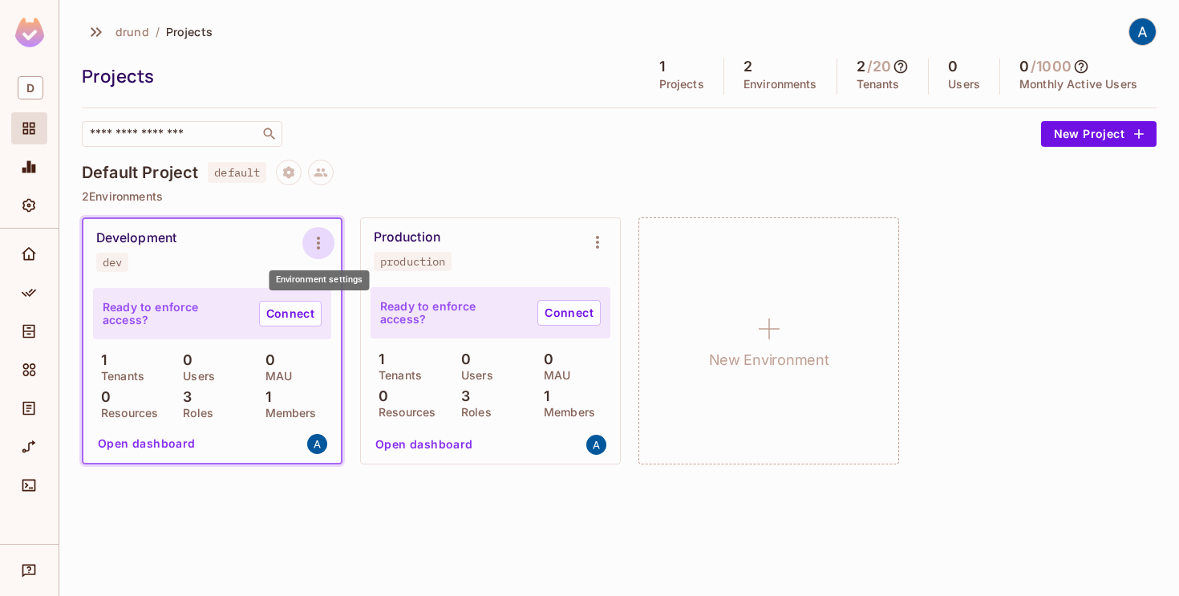
click at [319, 242] on icon "Environment settings" at bounding box center [318, 243] width 3 height 13
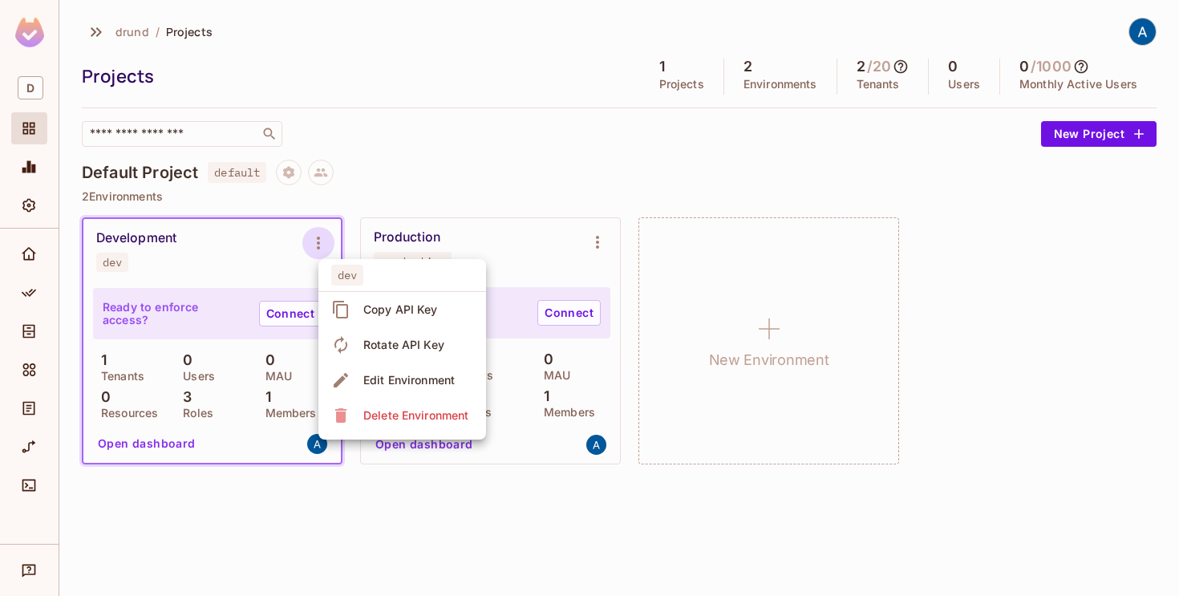
click at [459, 180] on div at bounding box center [589, 298] width 1179 height 596
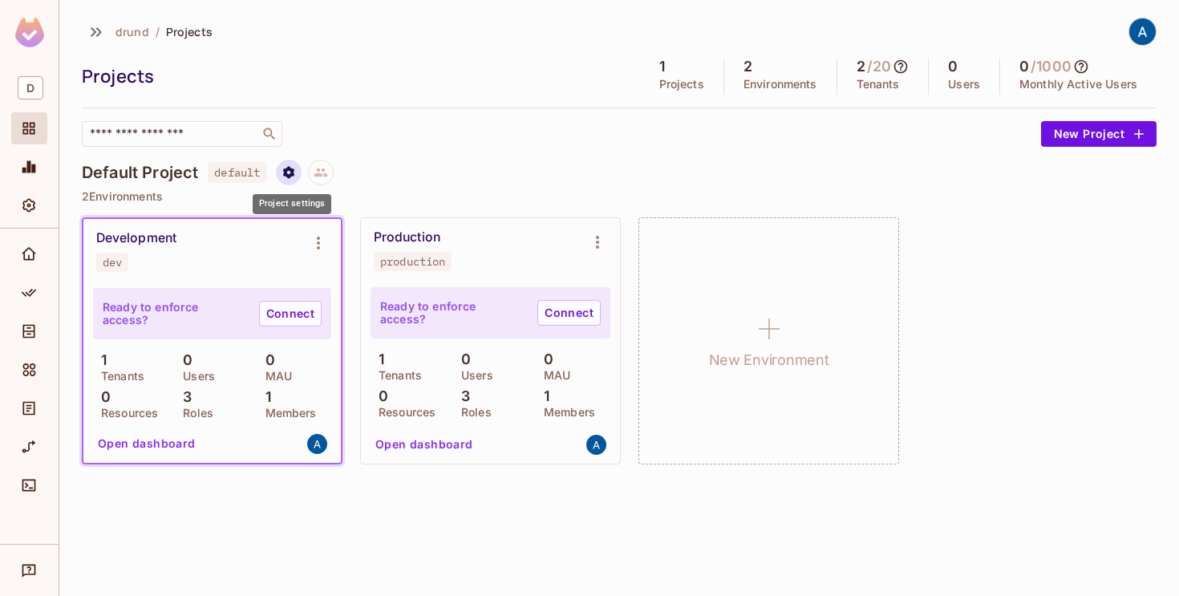
click at [290, 169] on icon "Project settings" at bounding box center [288, 172] width 11 height 12
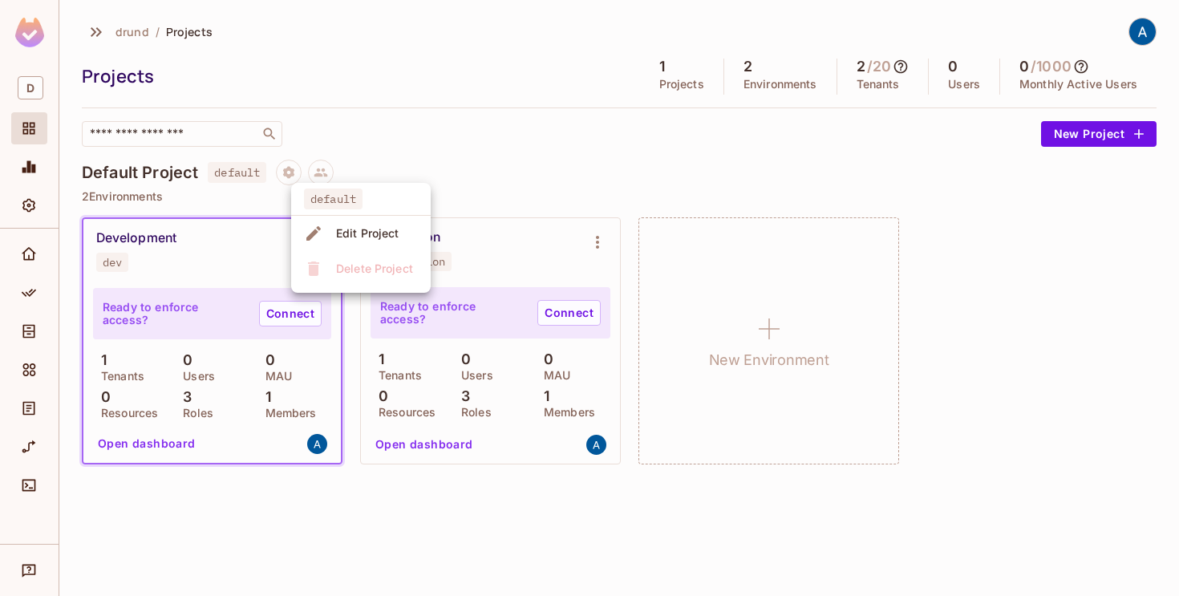
click at [469, 145] on div at bounding box center [589, 298] width 1179 height 596
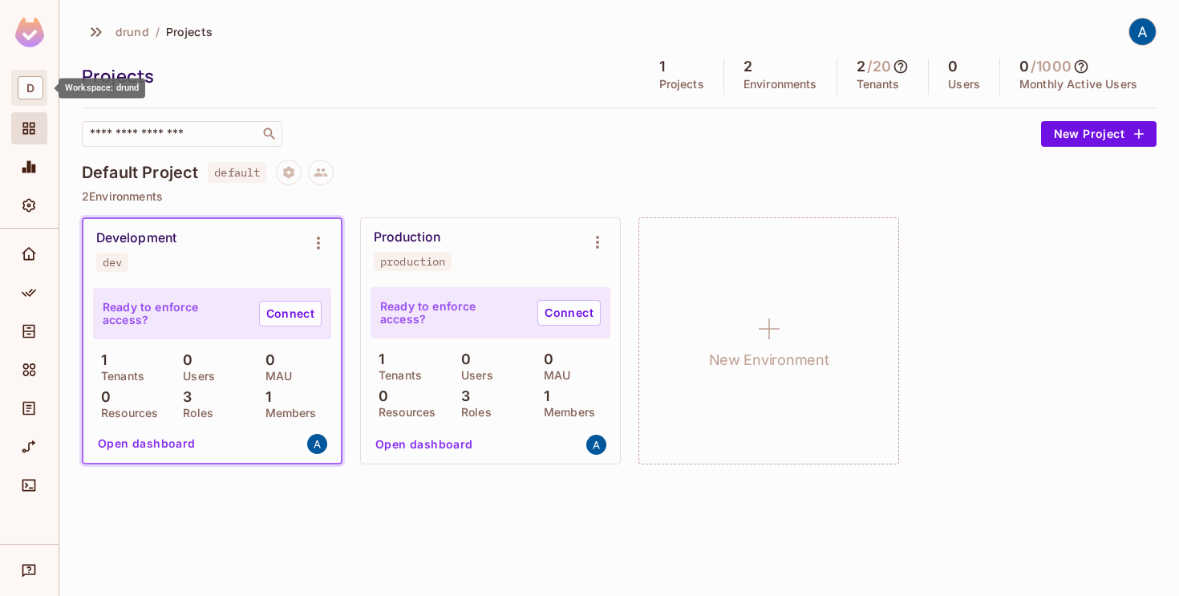
click at [34, 81] on span "D" at bounding box center [31, 87] width 26 height 23
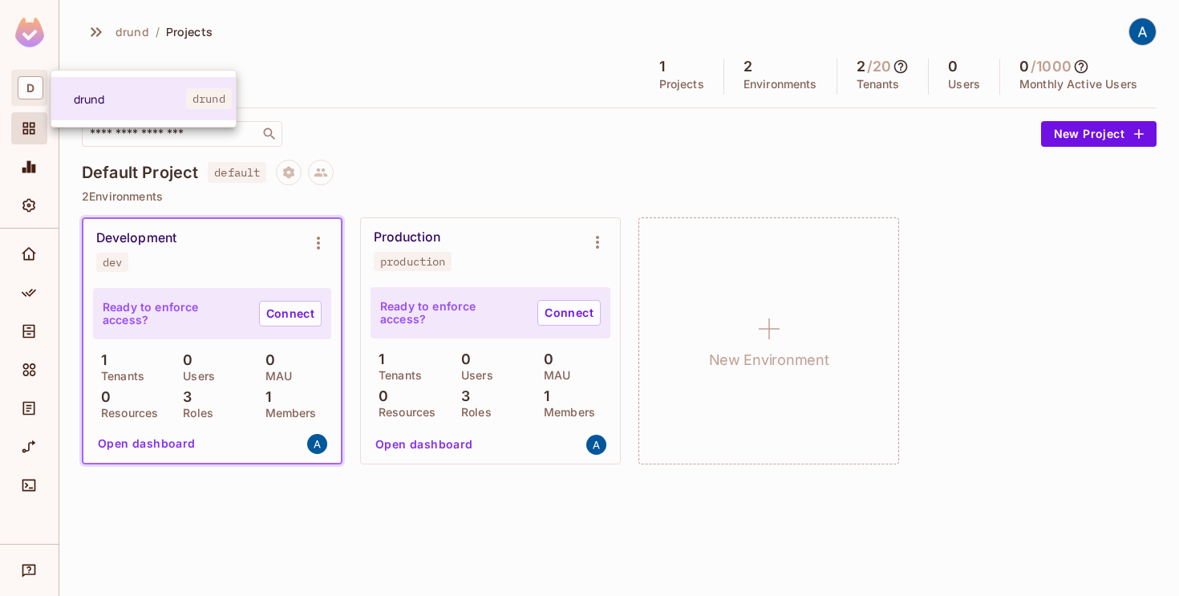
click at [32, 87] on div at bounding box center [589, 298] width 1179 height 596
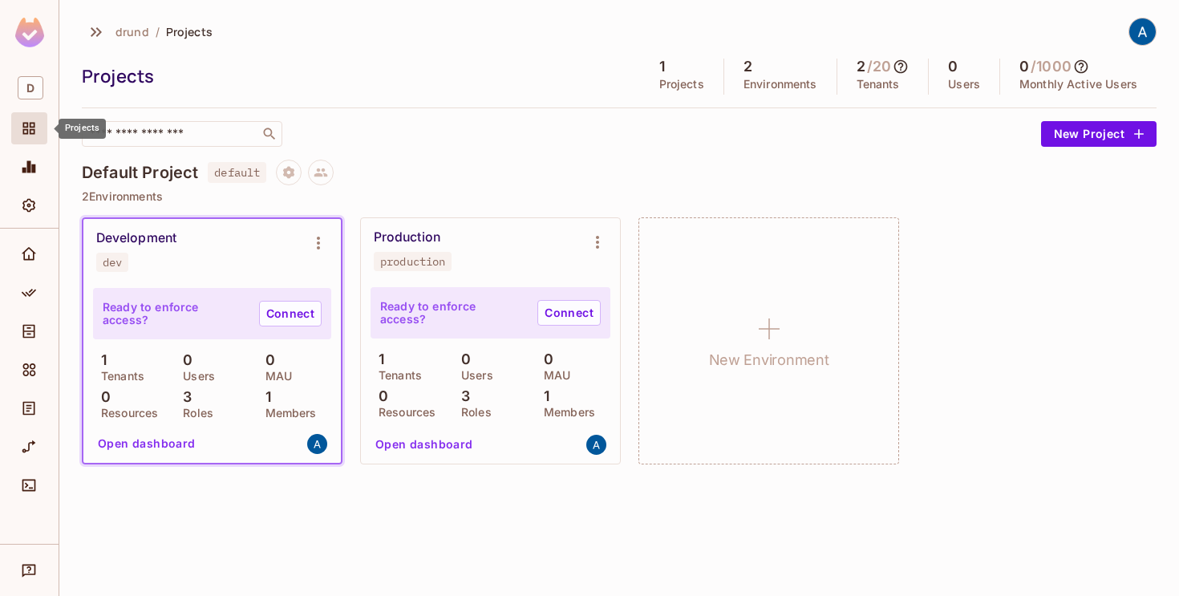
click at [35, 134] on icon "Projects" at bounding box center [29, 128] width 16 height 16
click at [35, 161] on icon "Monitoring" at bounding box center [29, 167] width 16 height 16
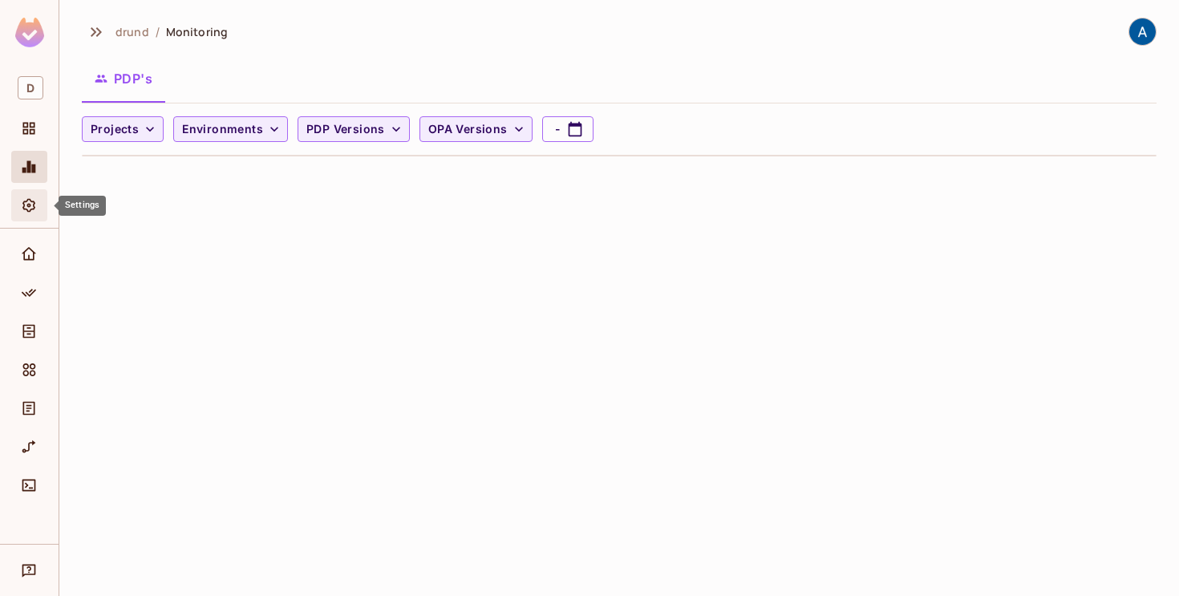
click at [36, 210] on icon "Settings" at bounding box center [29, 205] width 16 height 16
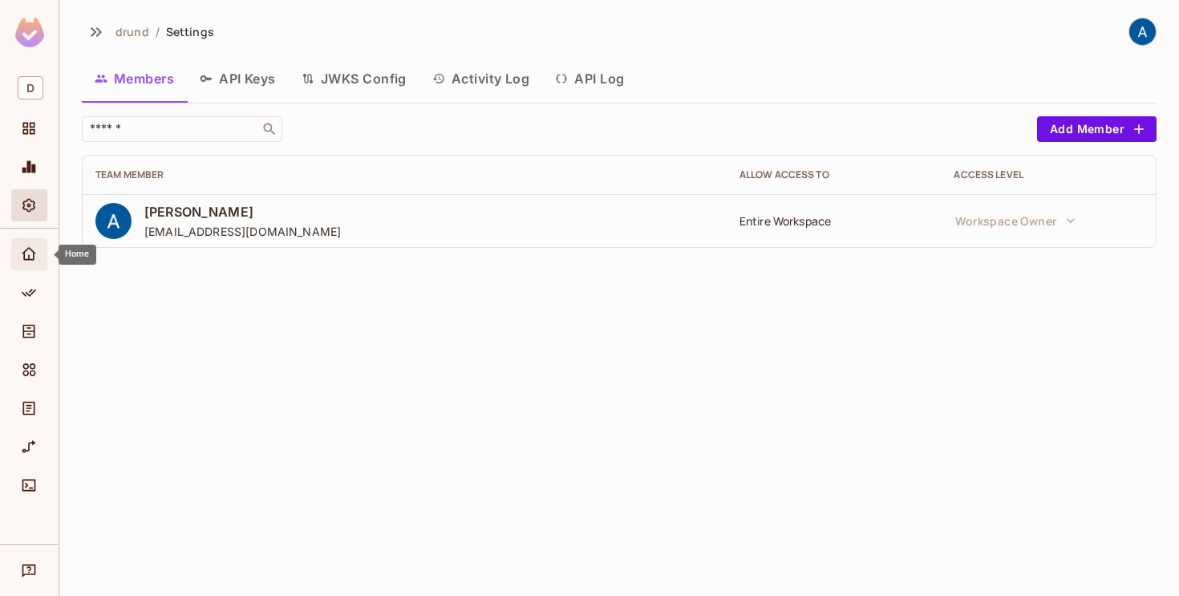
click at [28, 256] on icon "Home" at bounding box center [29, 253] width 14 height 13
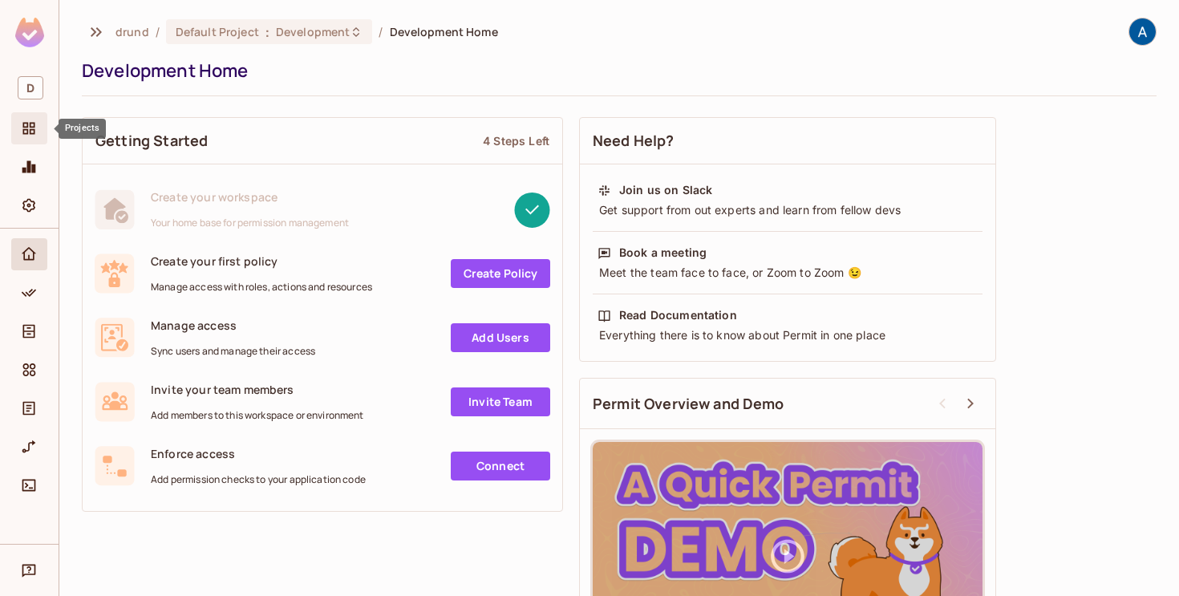
click at [38, 132] on span "Projects" at bounding box center [28, 128] width 19 height 19
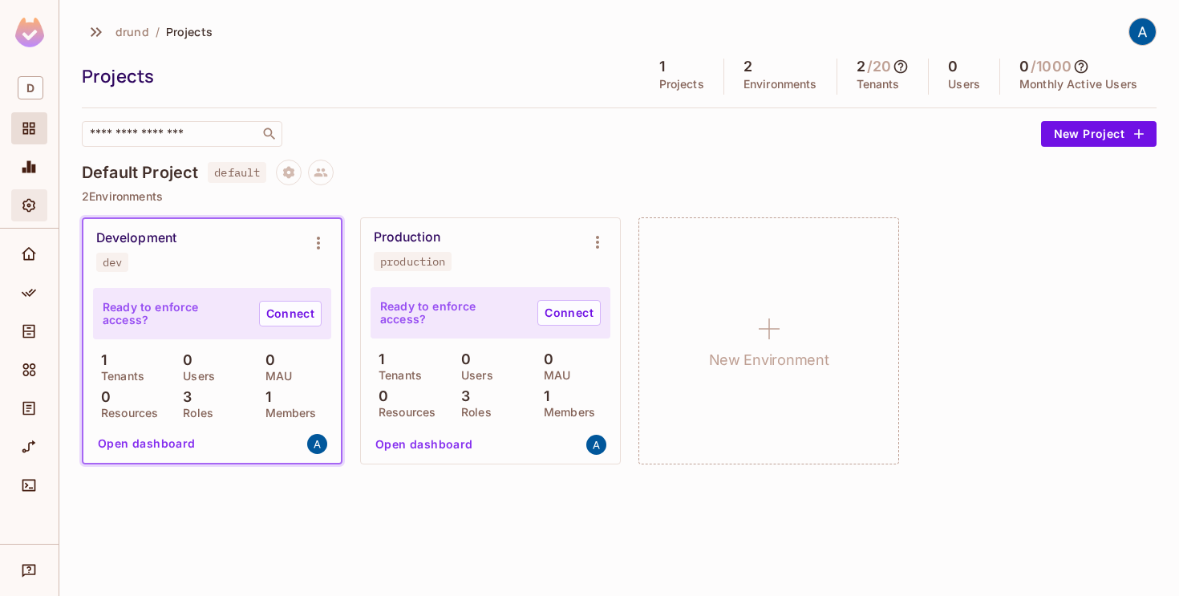
click at [25, 210] on icon "Settings" at bounding box center [29, 205] width 16 height 16
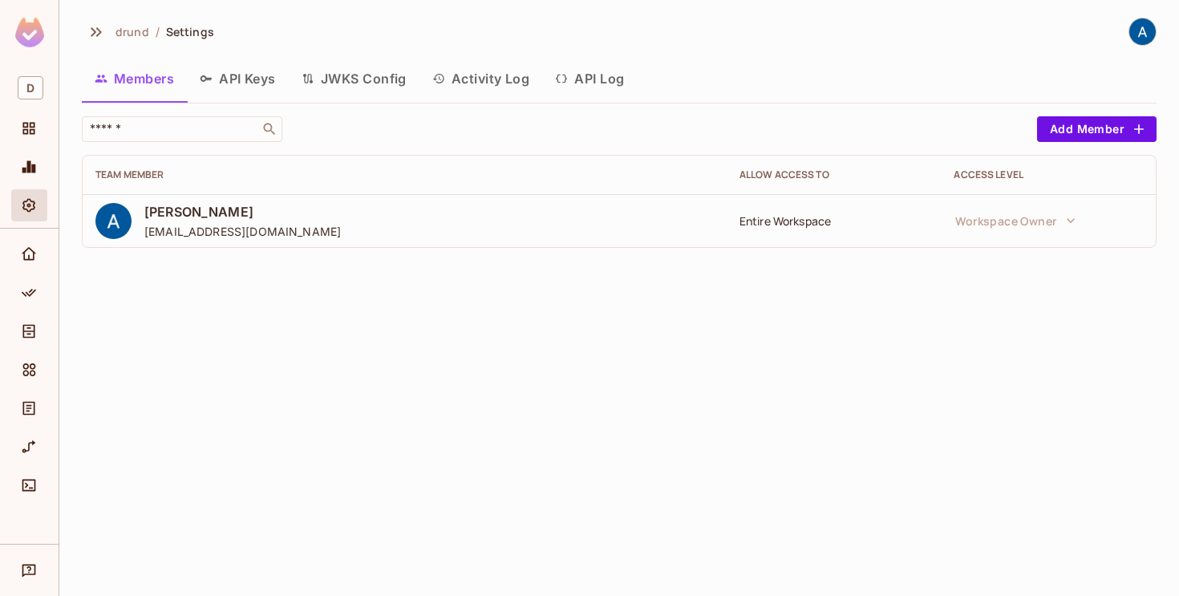
click at [217, 77] on button "API Keys" at bounding box center [238, 79] width 102 height 40
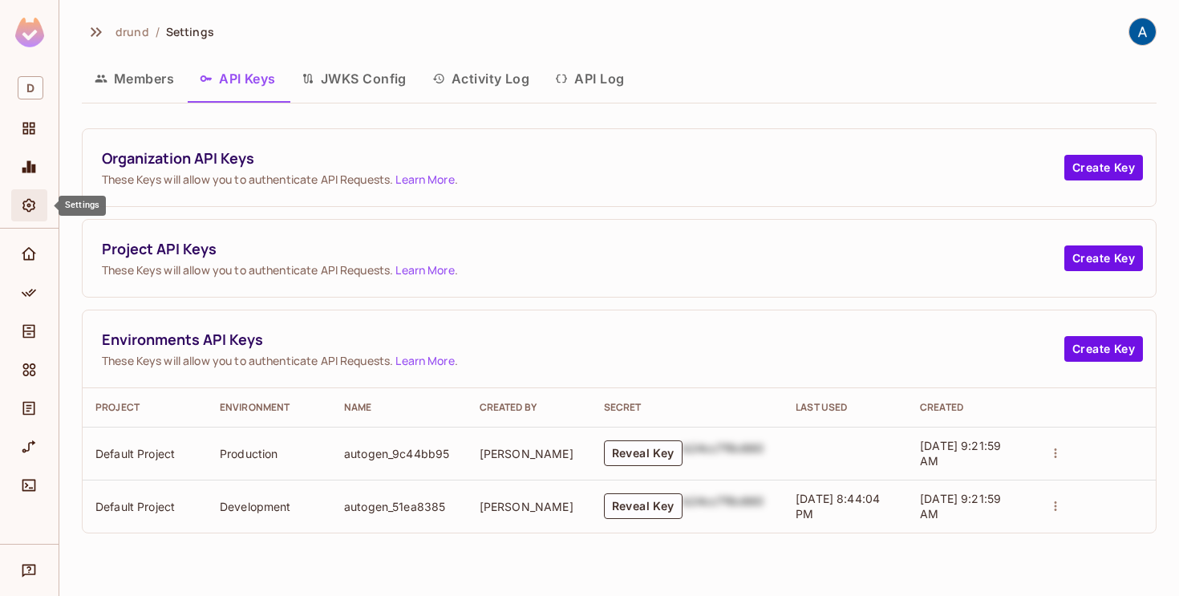
click at [24, 215] on span "Settings" at bounding box center [28, 205] width 19 height 19
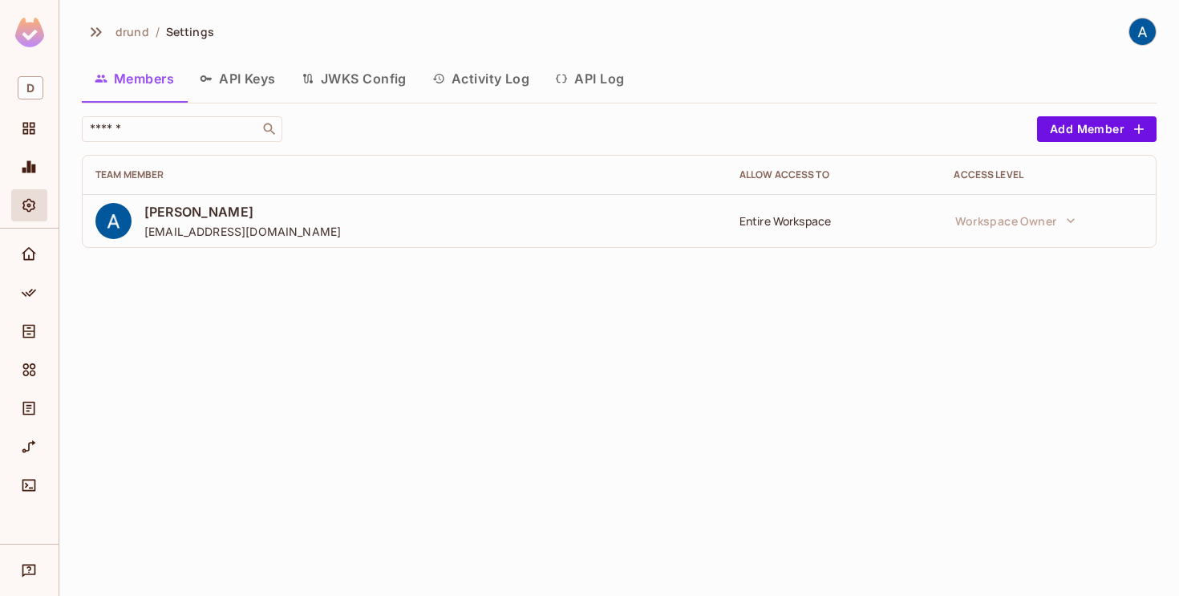
click at [28, 38] on img at bounding box center [29, 33] width 29 height 30
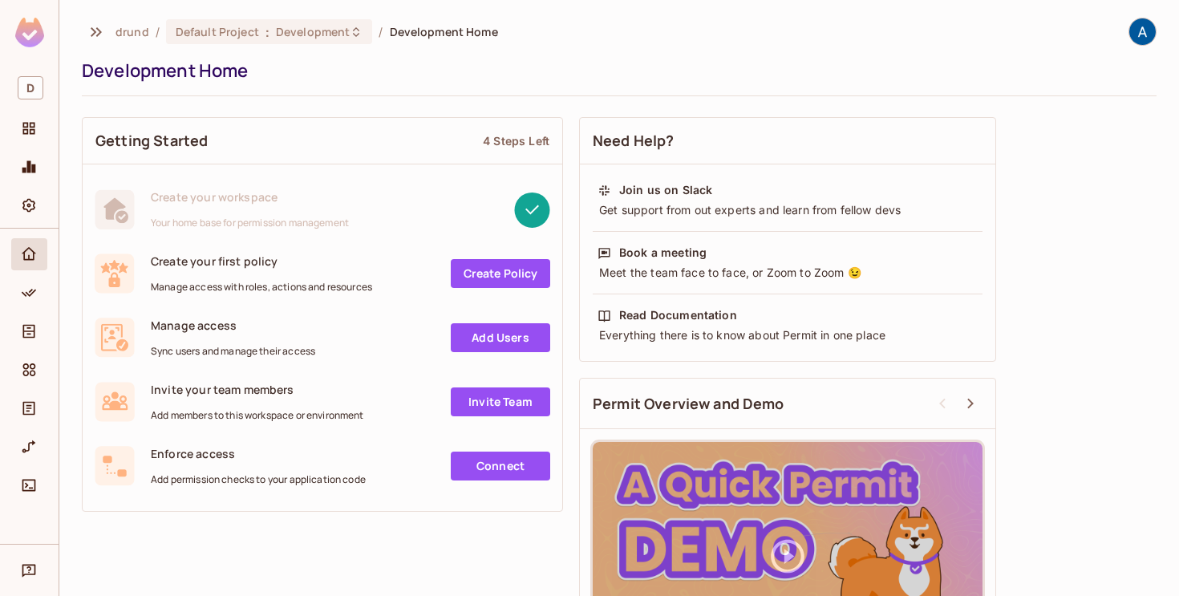
click at [1140, 47] on div "drund / Default Project : Development / Development Home Development Home" at bounding box center [619, 57] width 1075 height 79
click at [1141, 38] on img at bounding box center [1142, 31] width 26 height 26
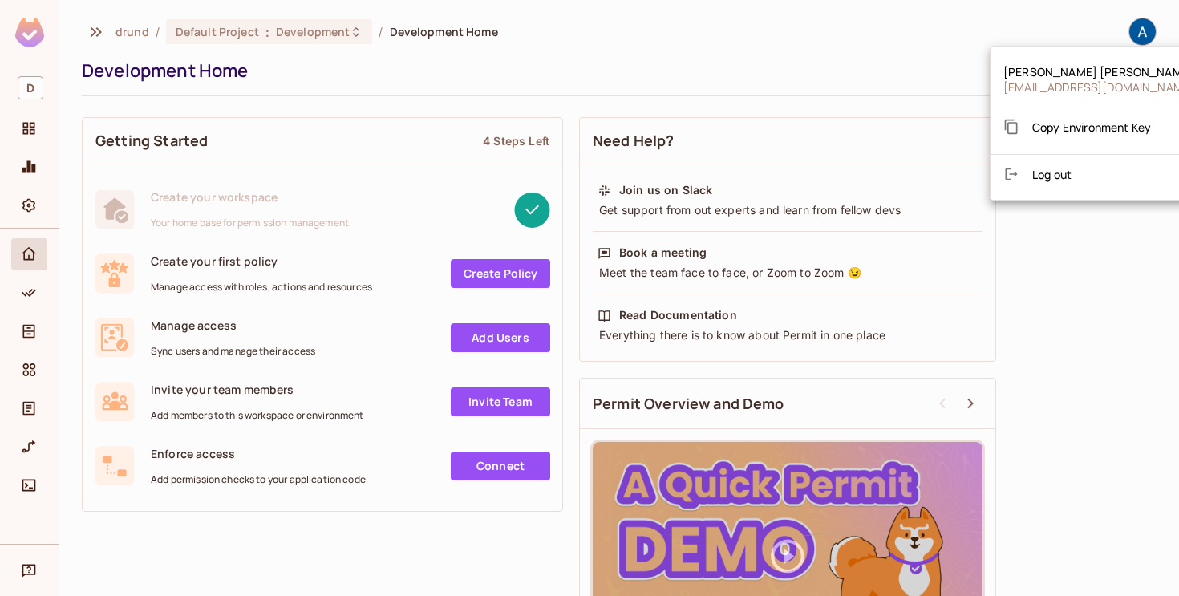
click at [1141, 38] on div at bounding box center [589, 298] width 1179 height 596
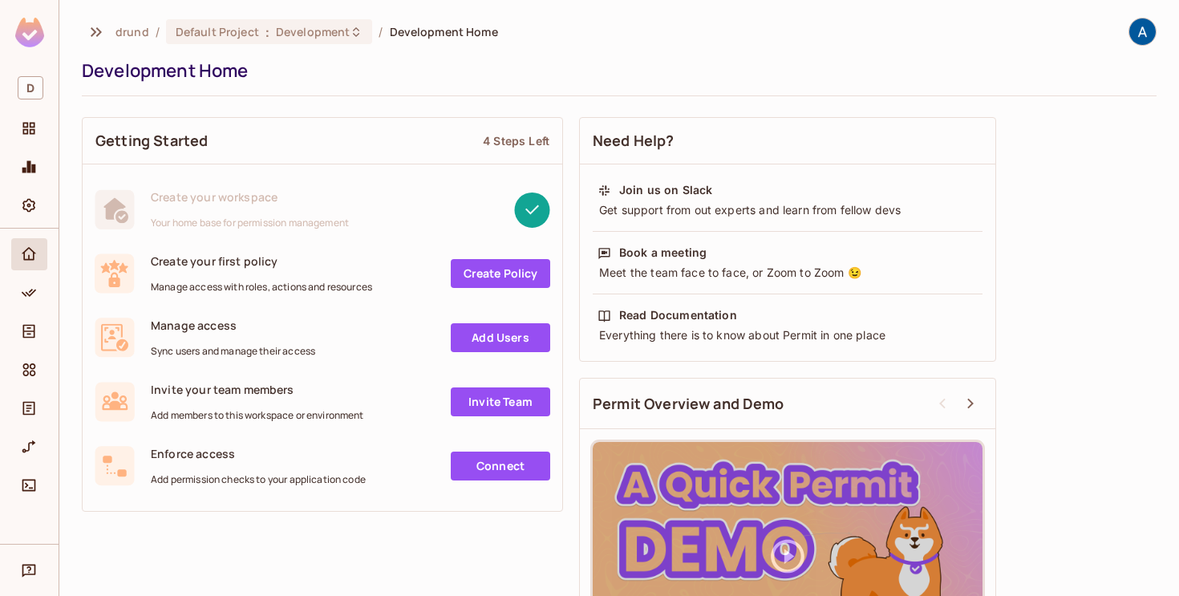
click at [25, 271] on div at bounding box center [29, 257] width 36 height 38
click at [25, 260] on icon "Home" at bounding box center [29, 253] width 14 height 13
click at [26, 140] on div "Projects" at bounding box center [29, 128] width 36 height 32
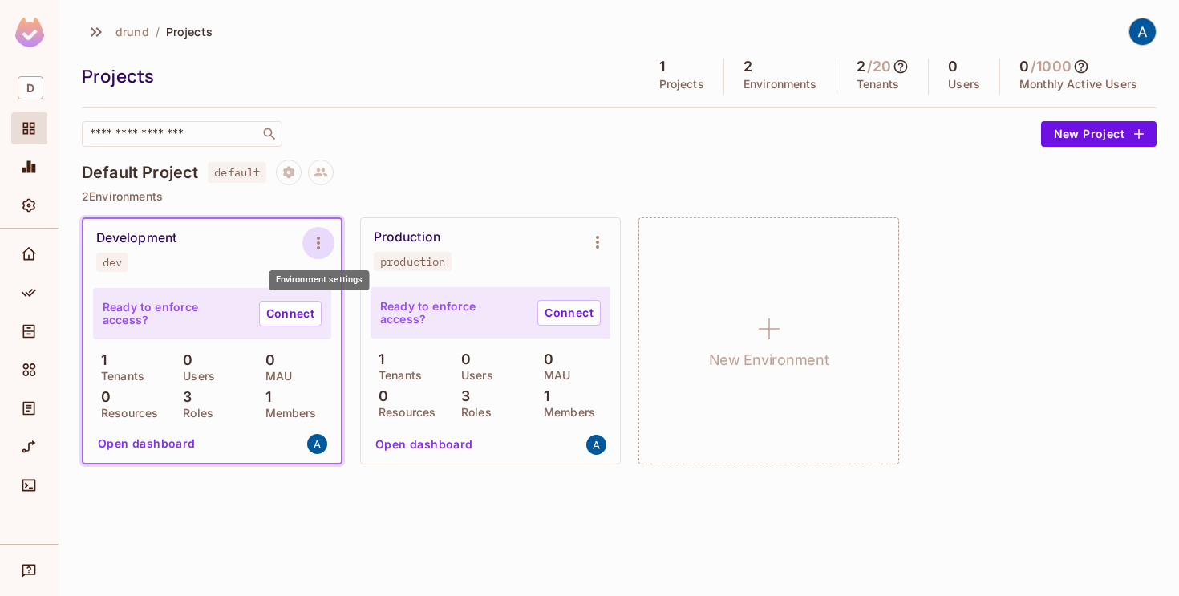
click at [321, 236] on icon "Environment settings" at bounding box center [318, 242] width 19 height 19
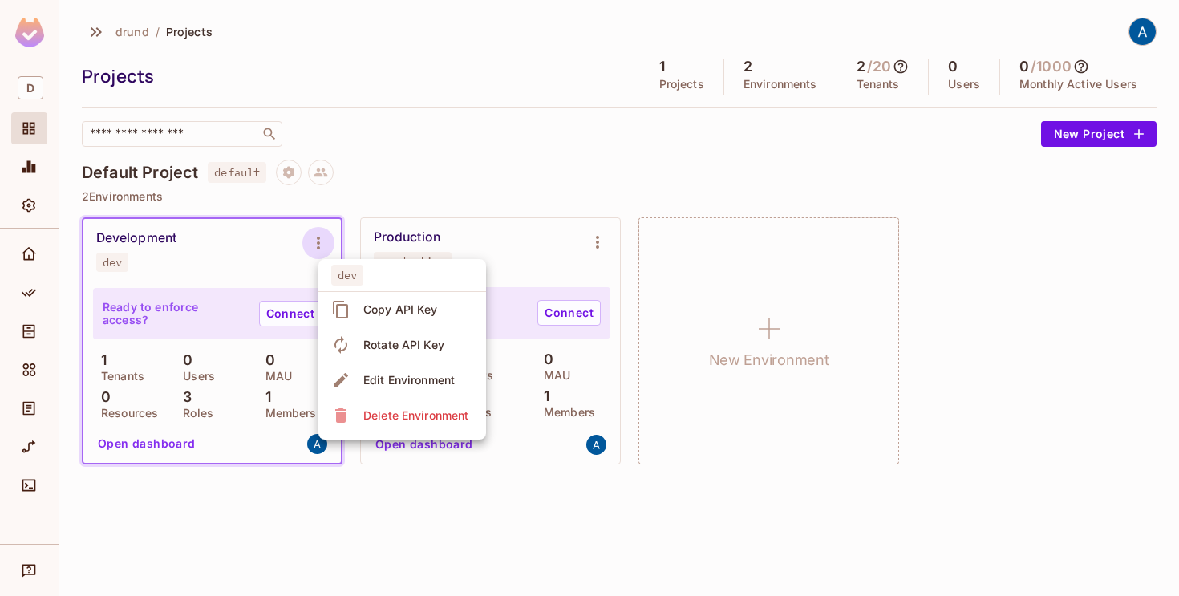
click at [229, 261] on div at bounding box center [589, 298] width 1179 height 596
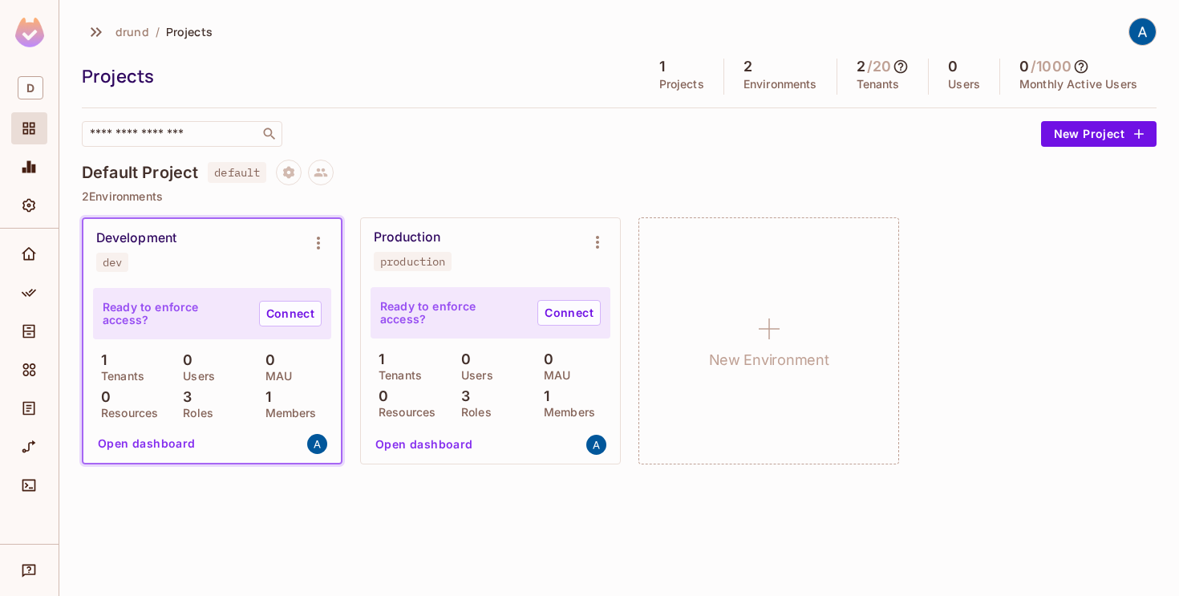
click at [105, 448] on button "Open dashboard" at bounding box center [146, 444] width 111 height 26
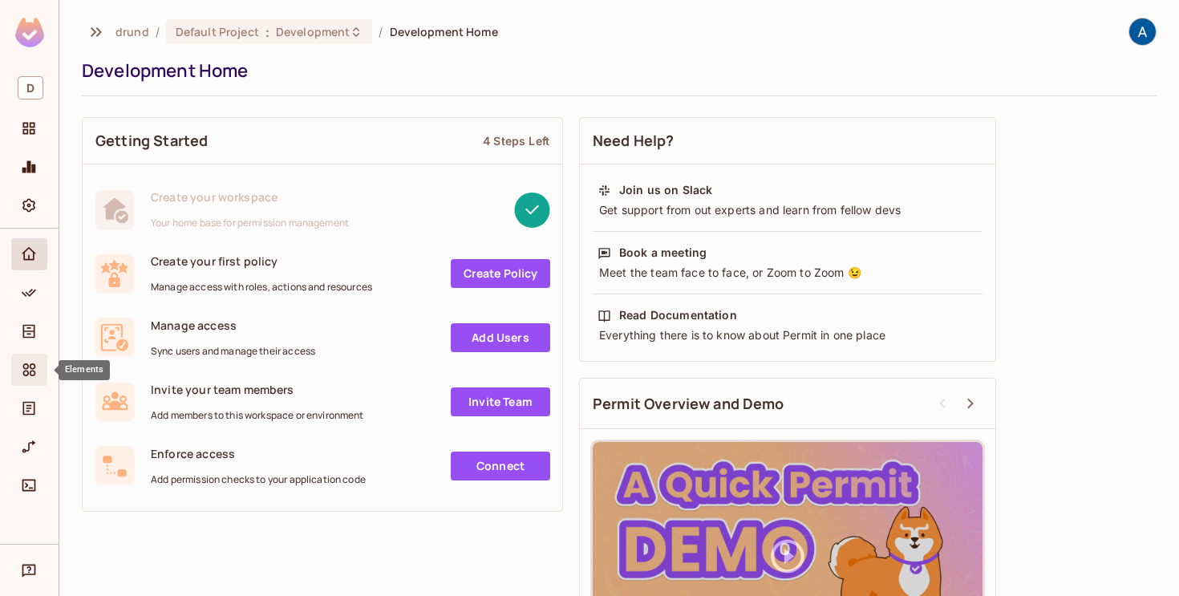
click at [38, 366] on div "Elements" at bounding box center [31, 369] width 27 height 19
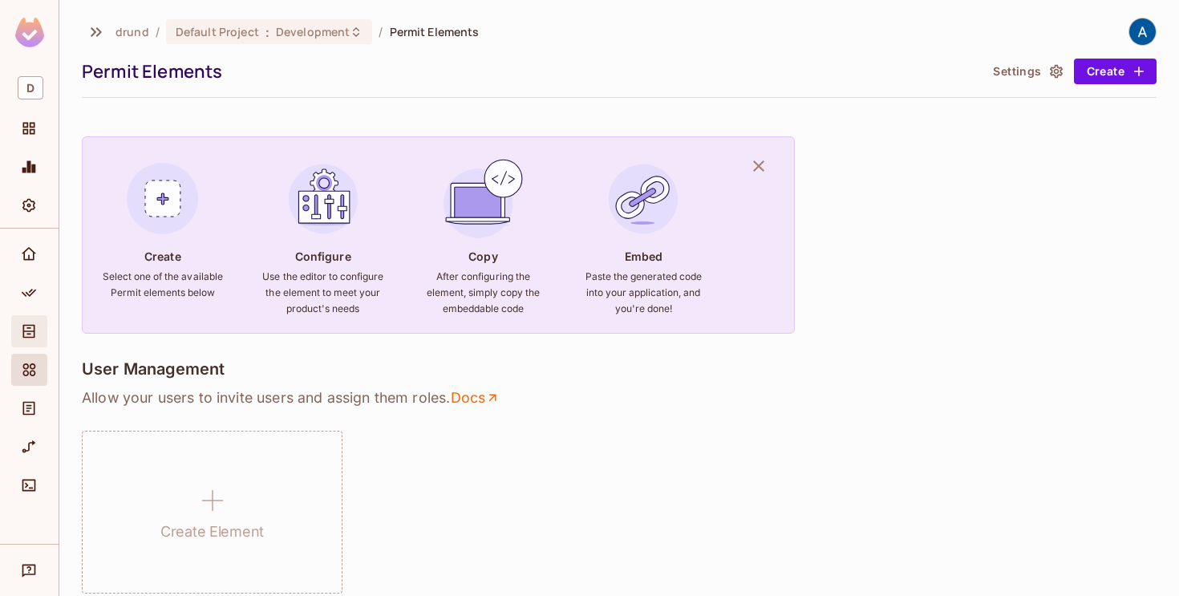
click at [35, 330] on icon "Directory" at bounding box center [29, 331] width 16 height 16
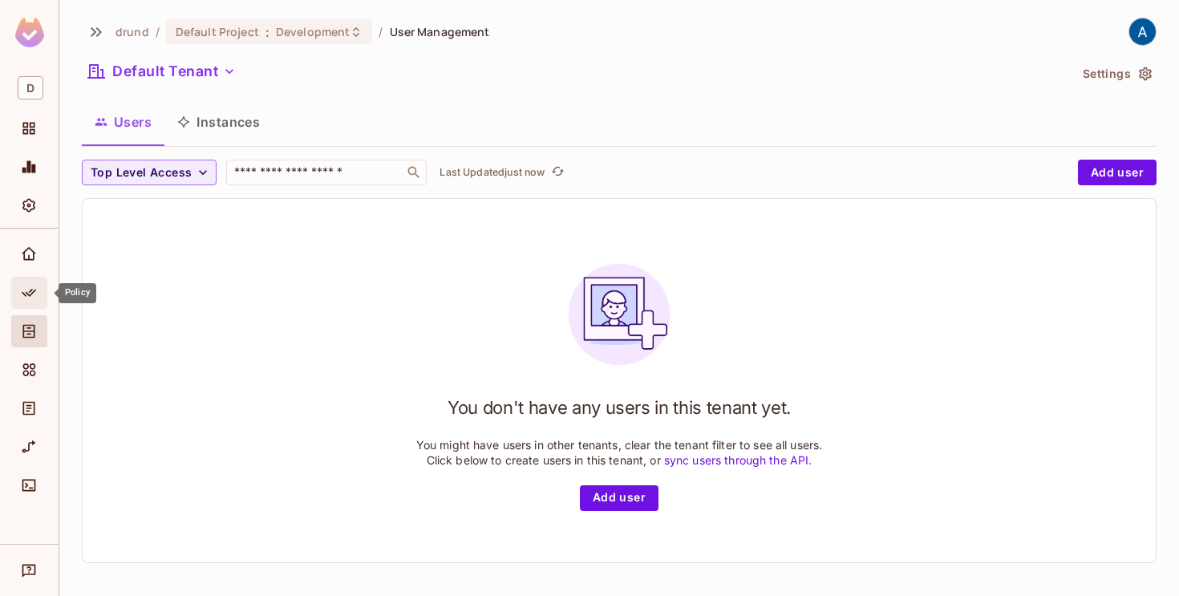
click at [28, 297] on icon "Policy" at bounding box center [29, 293] width 16 height 16
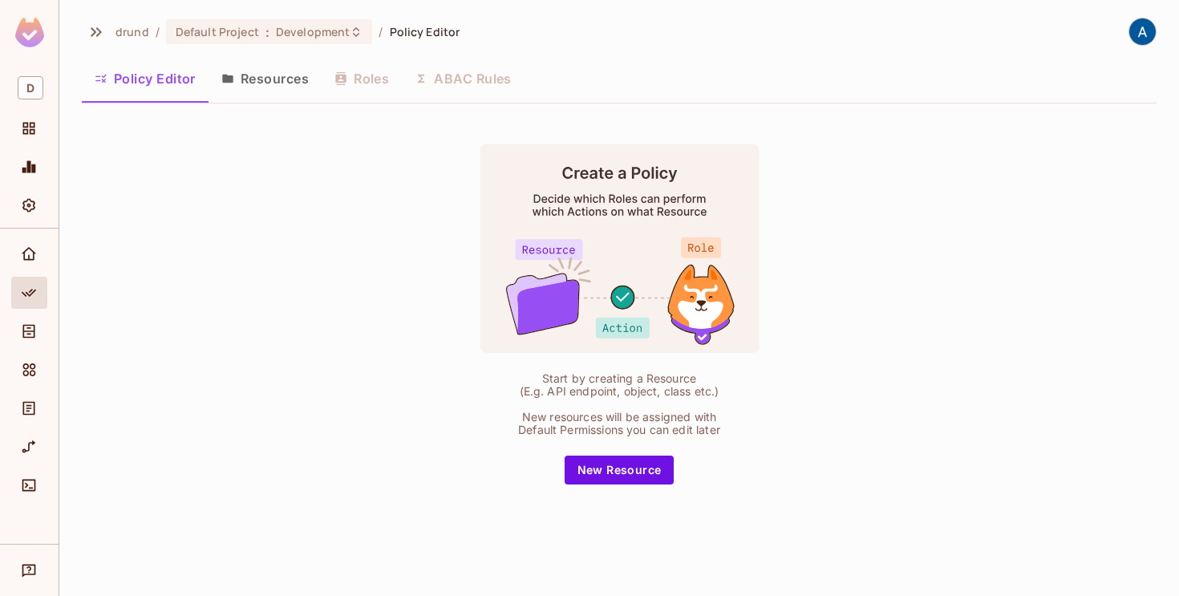
click at [261, 66] on button "Resources" at bounding box center [264, 79] width 113 height 40
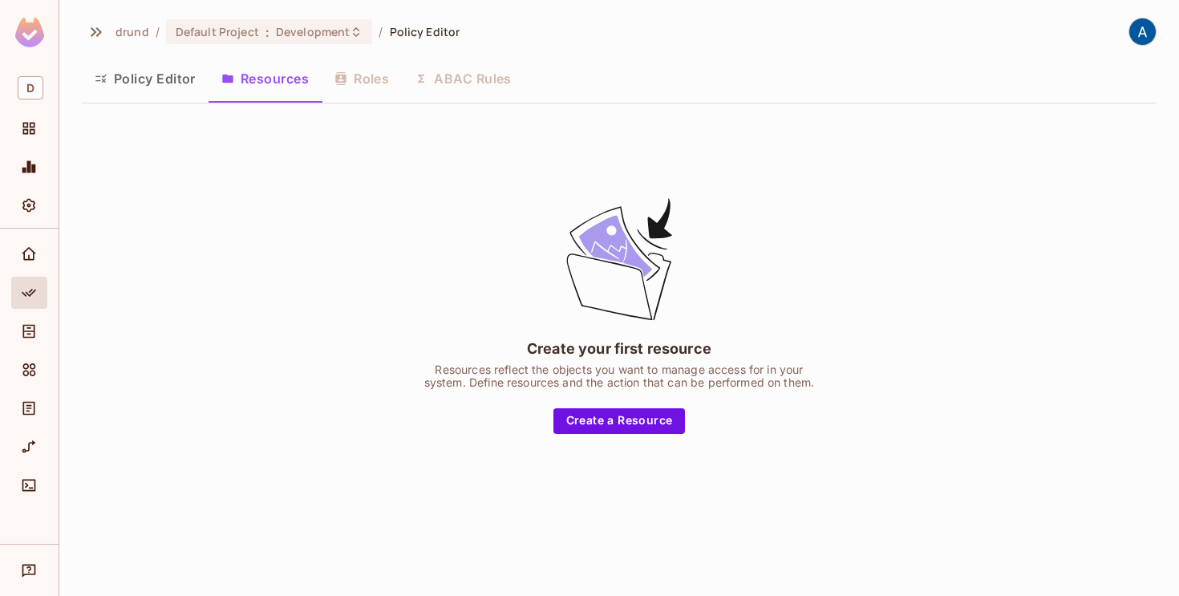
click at [197, 74] on button "Policy Editor" at bounding box center [145, 79] width 127 height 40
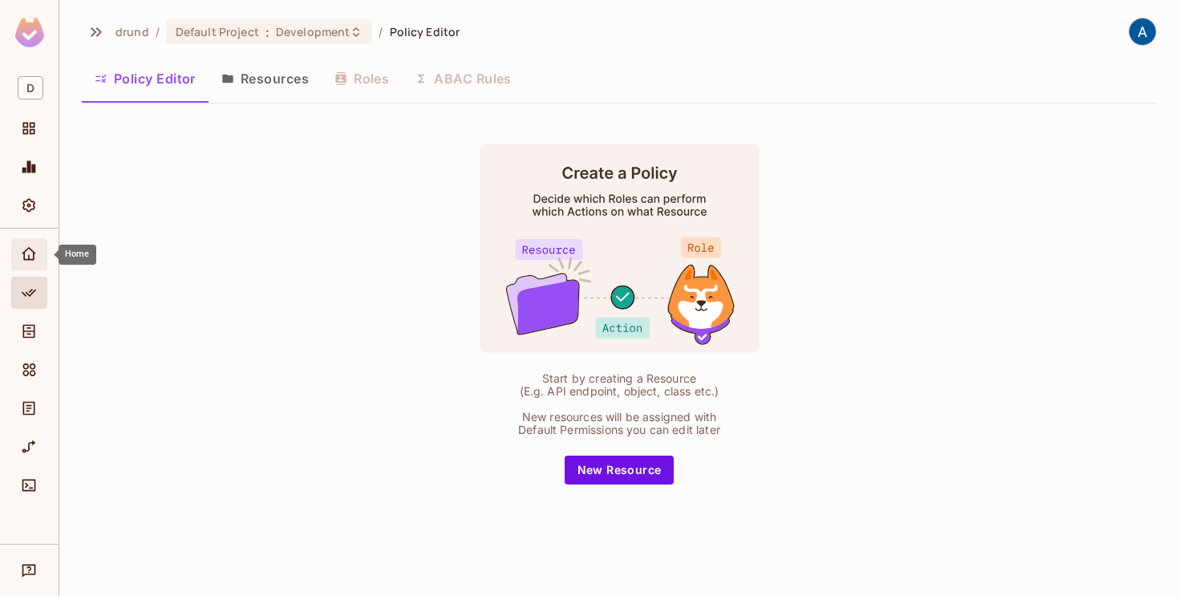
click at [28, 249] on icon "Home" at bounding box center [29, 253] width 14 height 13
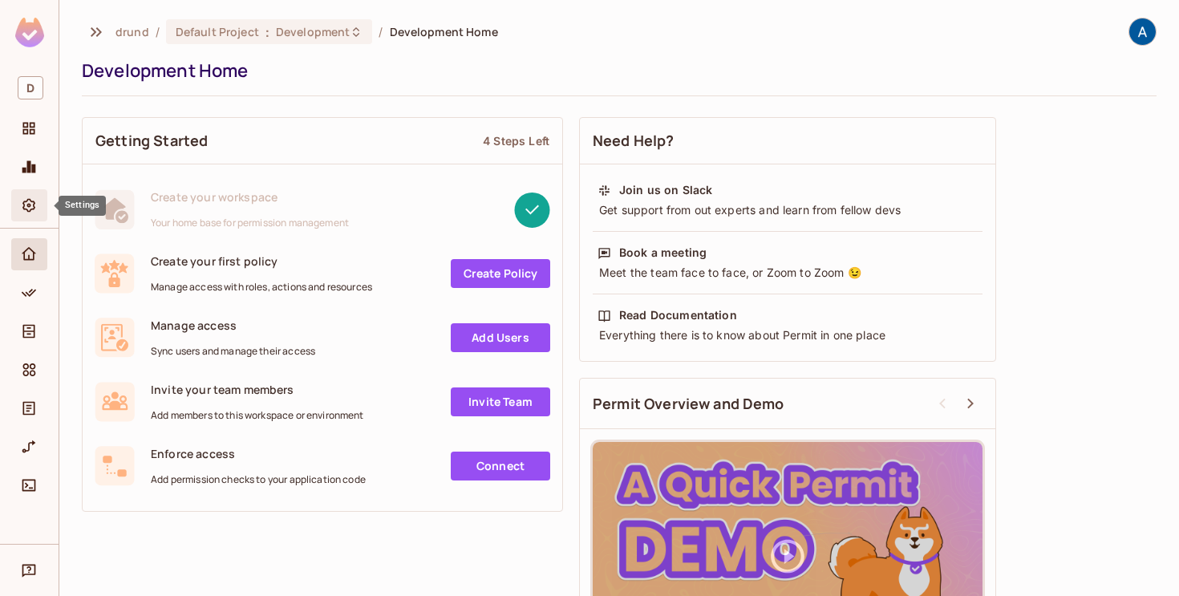
click at [21, 210] on icon "Settings" at bounding box center [29, 205] width 16 height 16
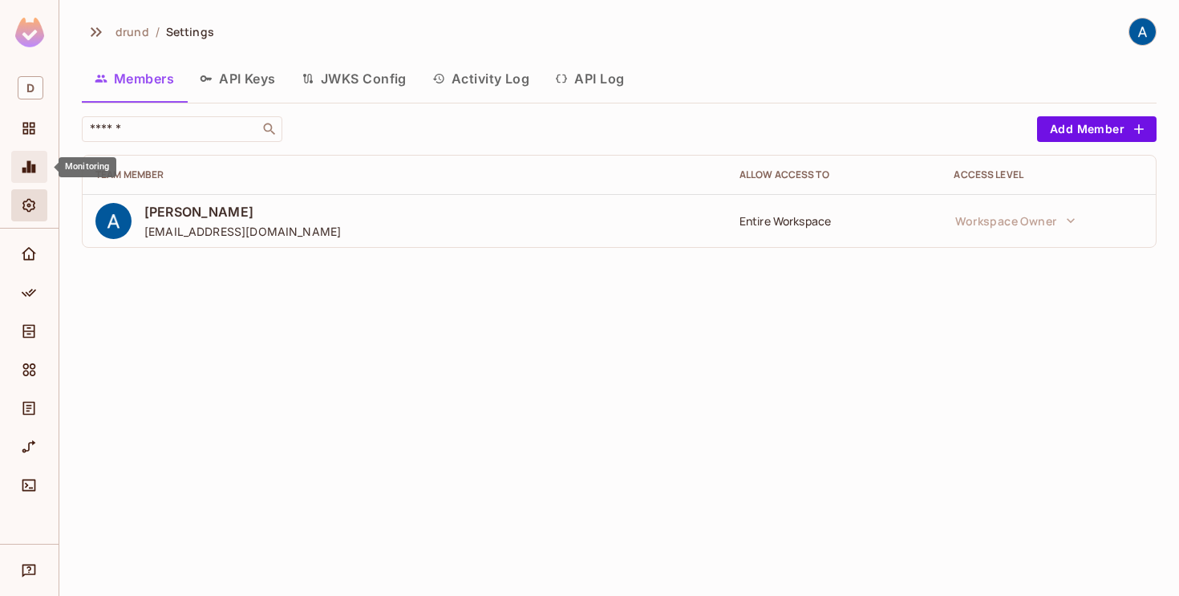
click at [26, 168] on icon "Monitoring" at bounding box center [29, 167] width 16 height 16
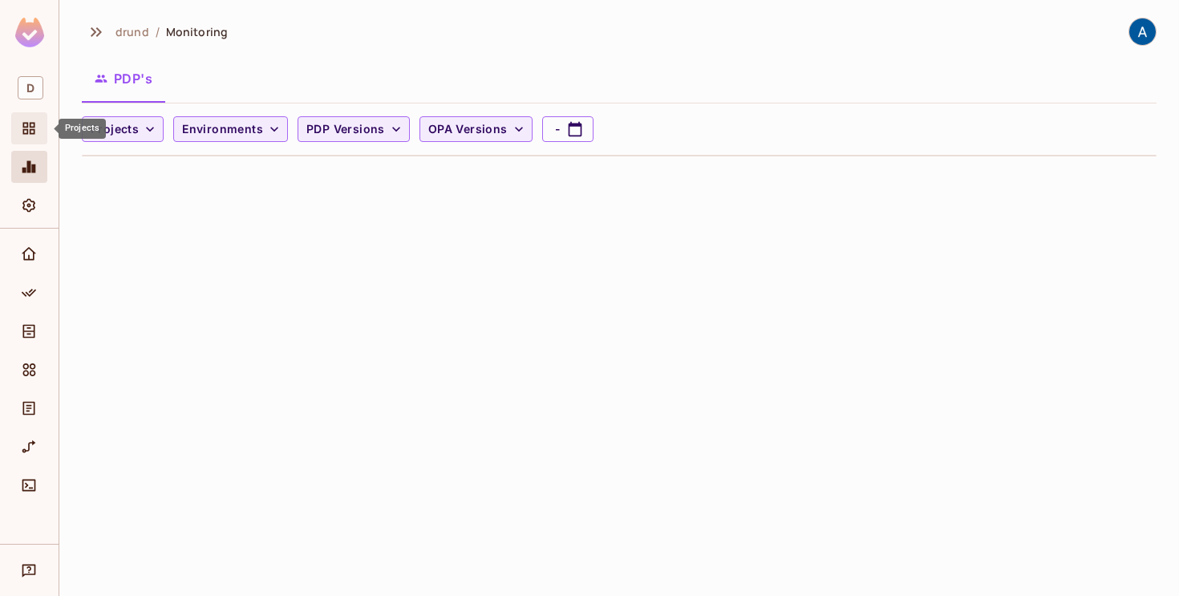
click at [30, 139] on div "Projects" at bounding box center [29, 128] width 36 height 32
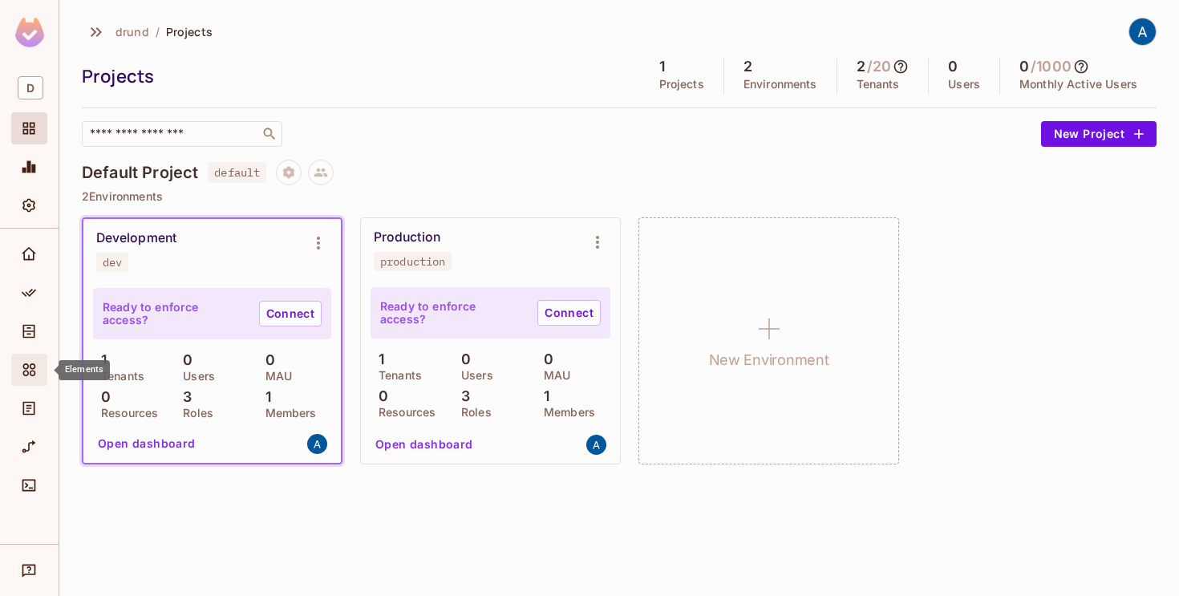
click at [33, 364] on icon "Elements" at bounding box center [29, 369] width 13 height 13
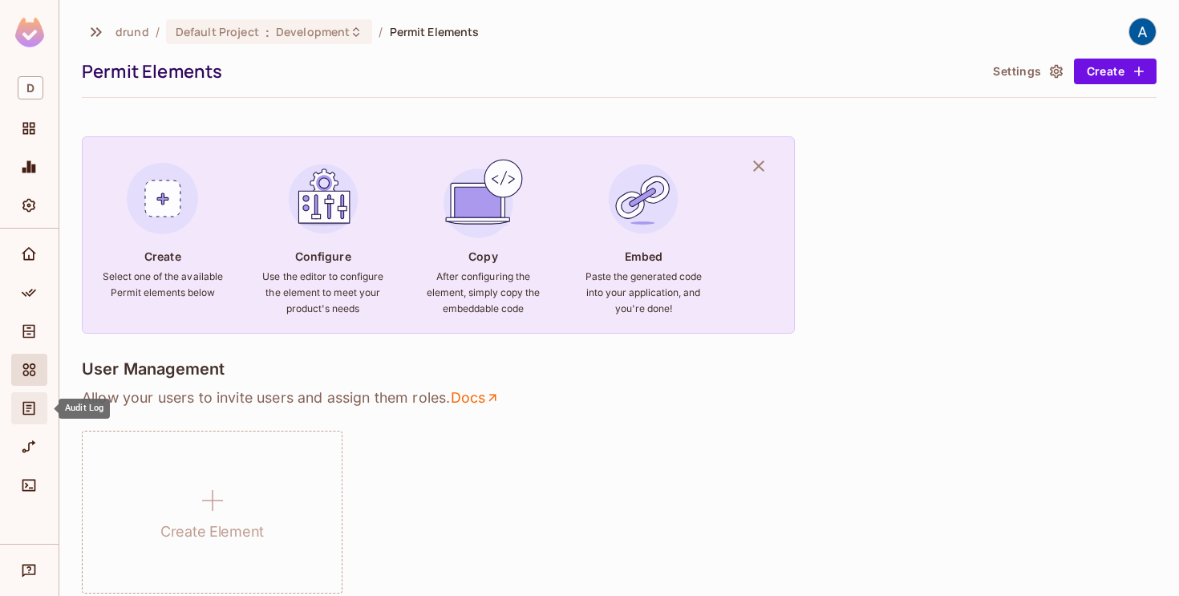
click at [24, 410] on icon "Audit Log" at bounding box center [29, 408] width 16 height 16
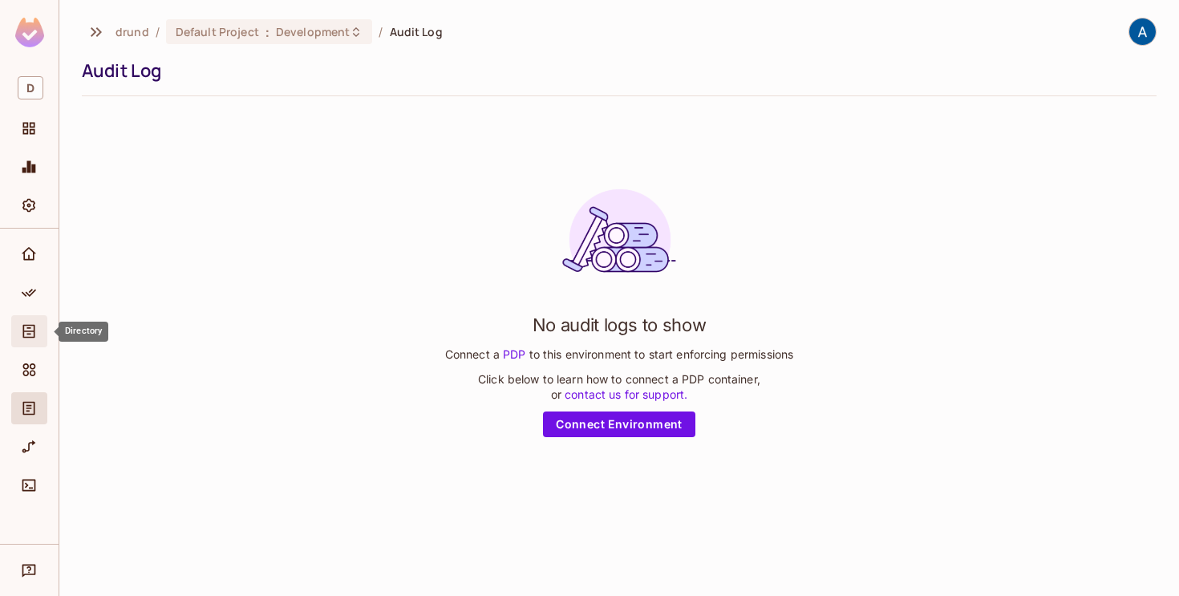
click at [26, 337] on icon "Directory" at bounding box center [29, 332] width 12 height 14
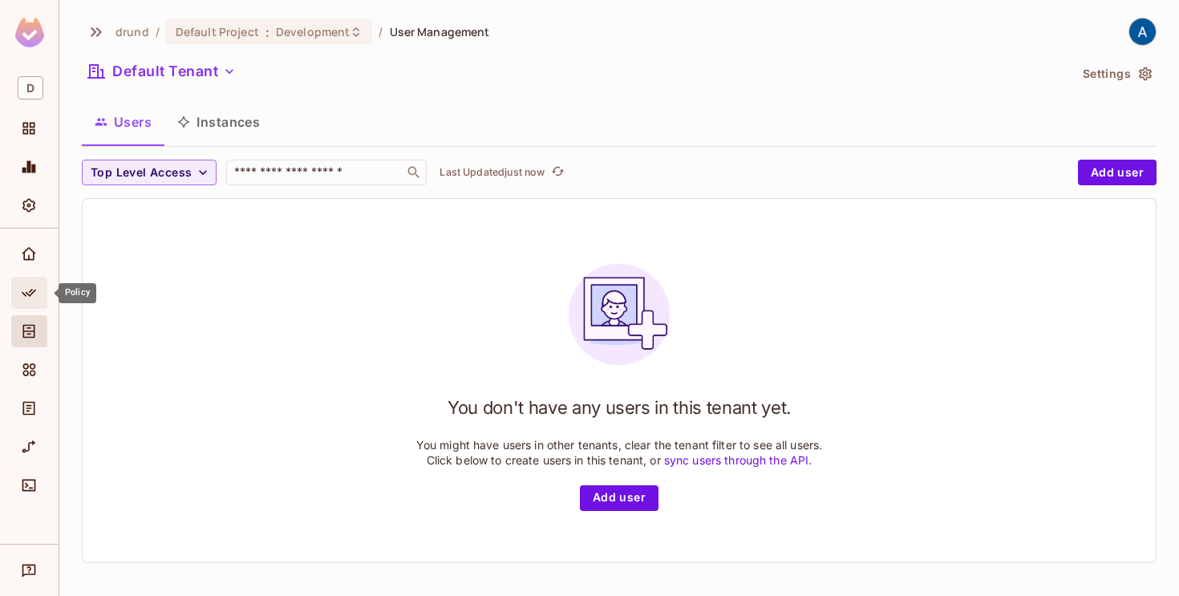
click at [25, 304] on div "Policy" at bounding box center [29, 293] width 36 height 32
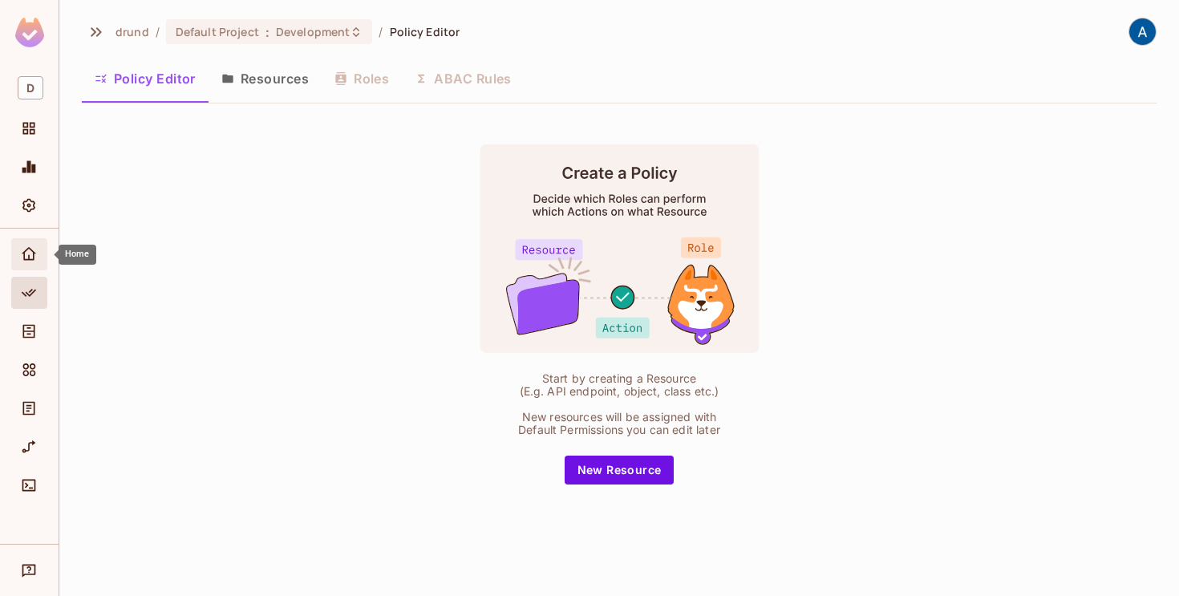
click at [22, 265] on div "Home" at bounding box center [29, 254] width 36 height 32
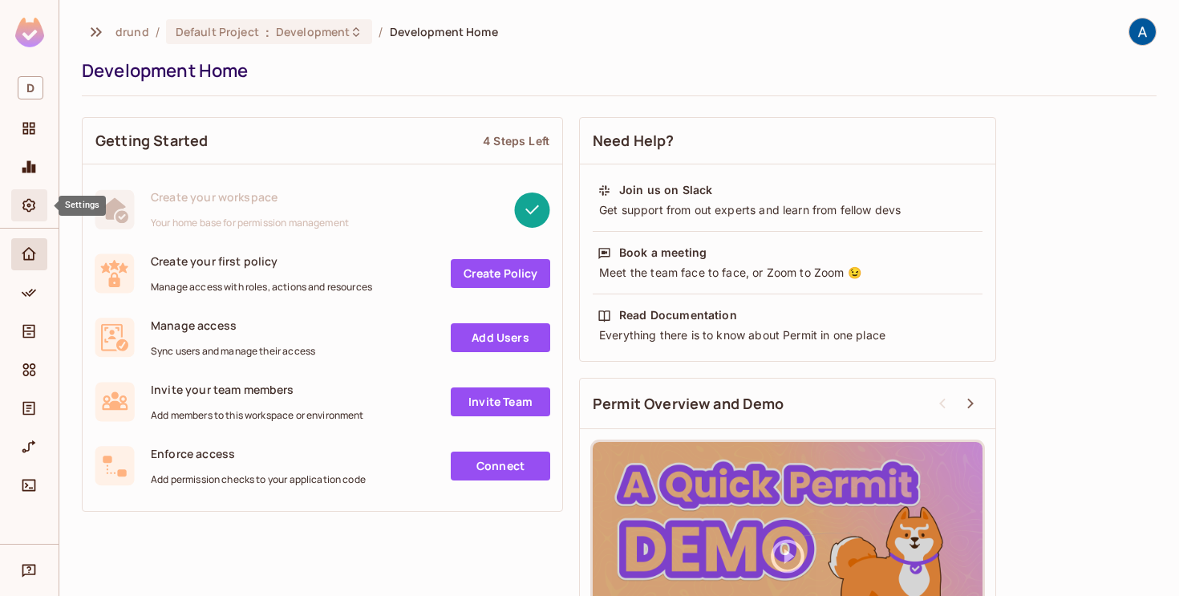
click at [28, 207] on icon "Settings" at bounding box center [28, 206] width 13 height 14
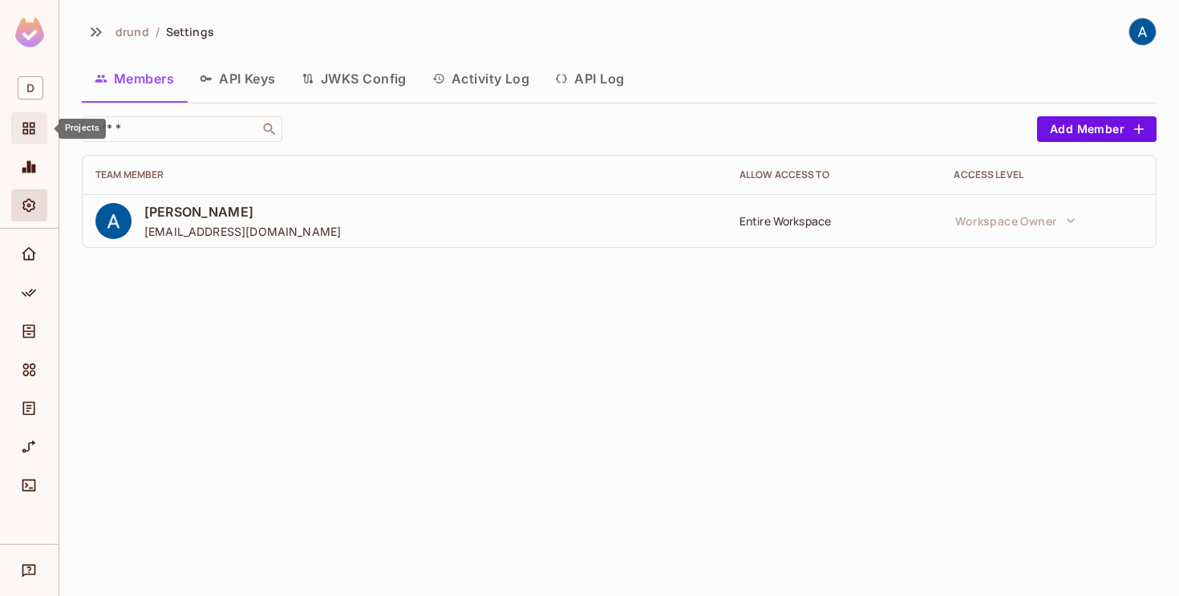
click at [38, 121] on span "Projects" at bounding box center [28, 128] width 19 height 19
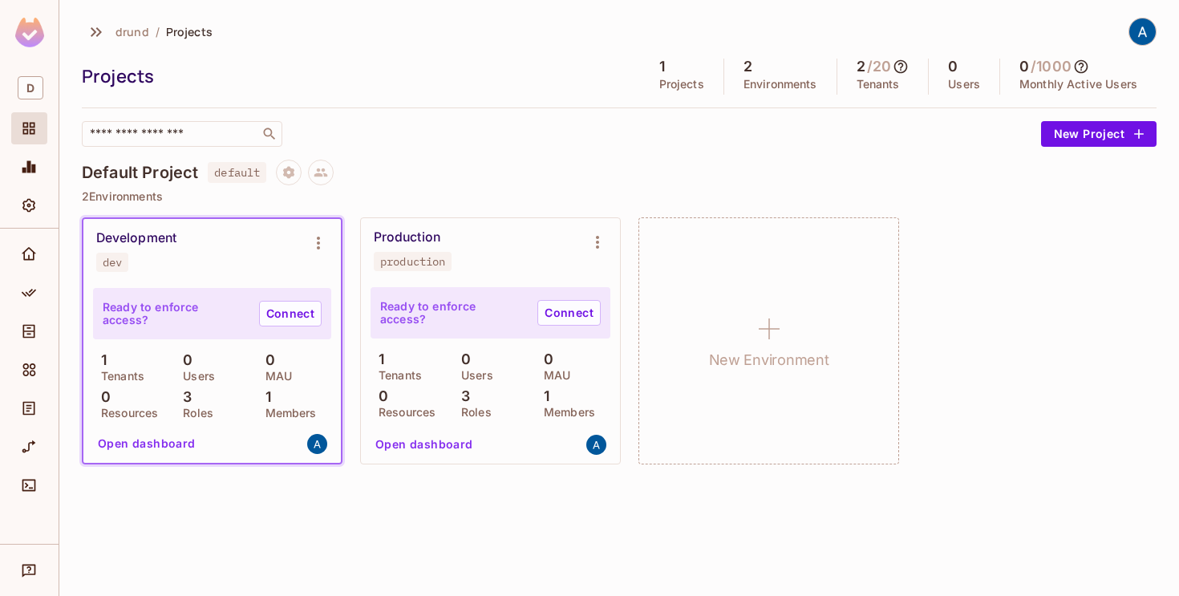
click at [1135, 34] on img at bounding box center [1142, 31] width 26 height 26
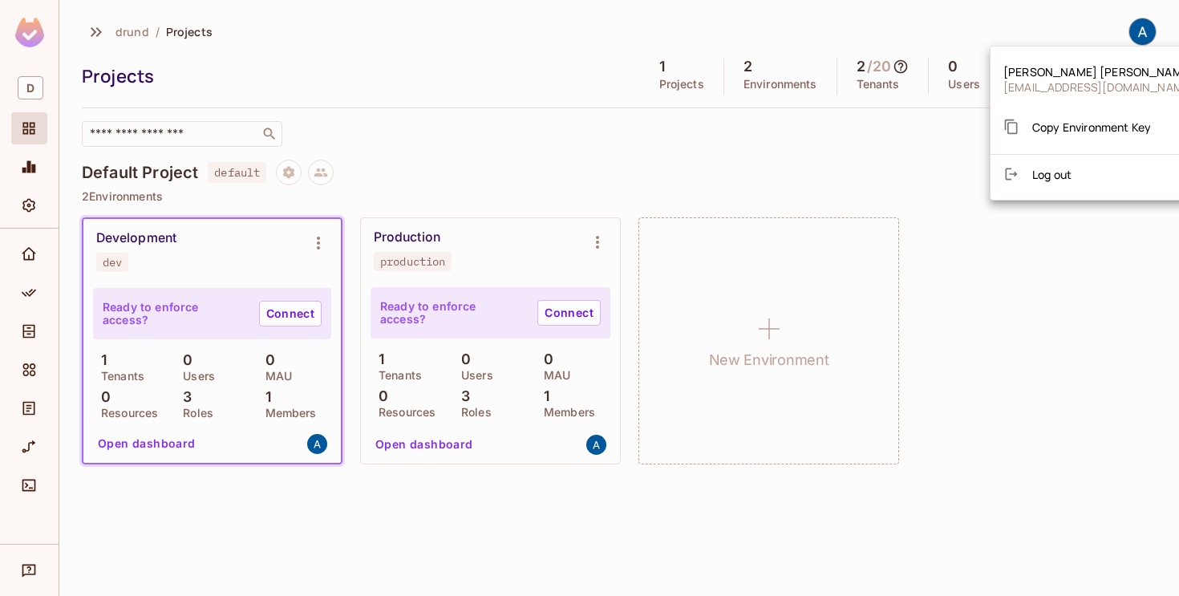
click at [22, 205] on div at bounding box center [589, 298] width 1179 height 596
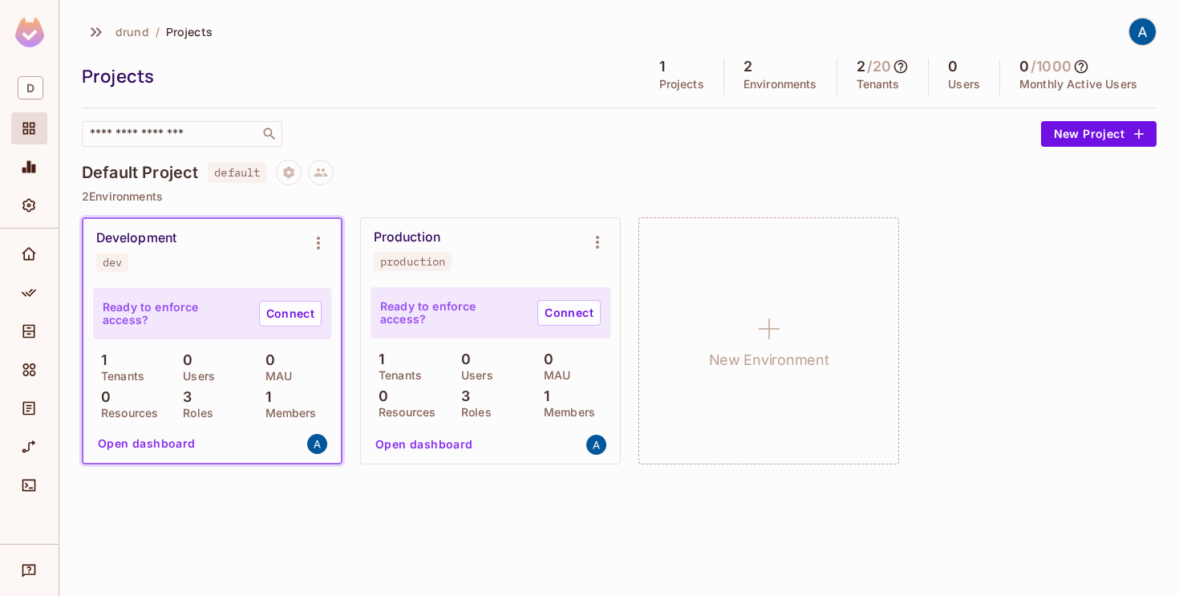
click at [35, 204] on icon "Settings" at bounding box center [29, 205] width 16 height 16
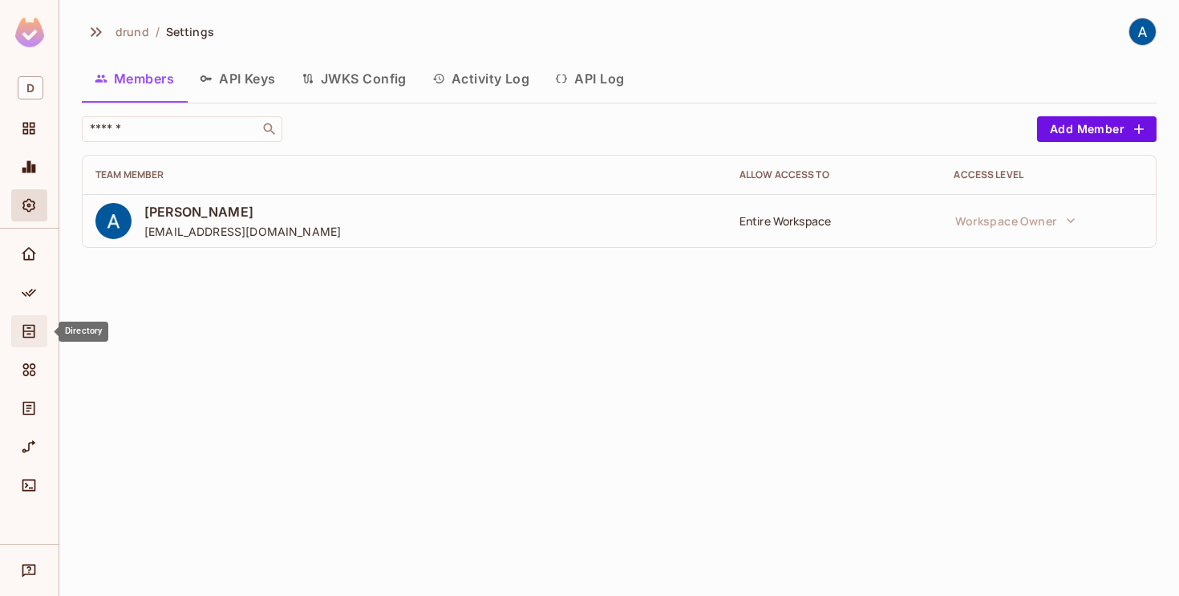
click at [28, 326] on icon "Directory" at bounding box center [29, 331] width 16 height 16
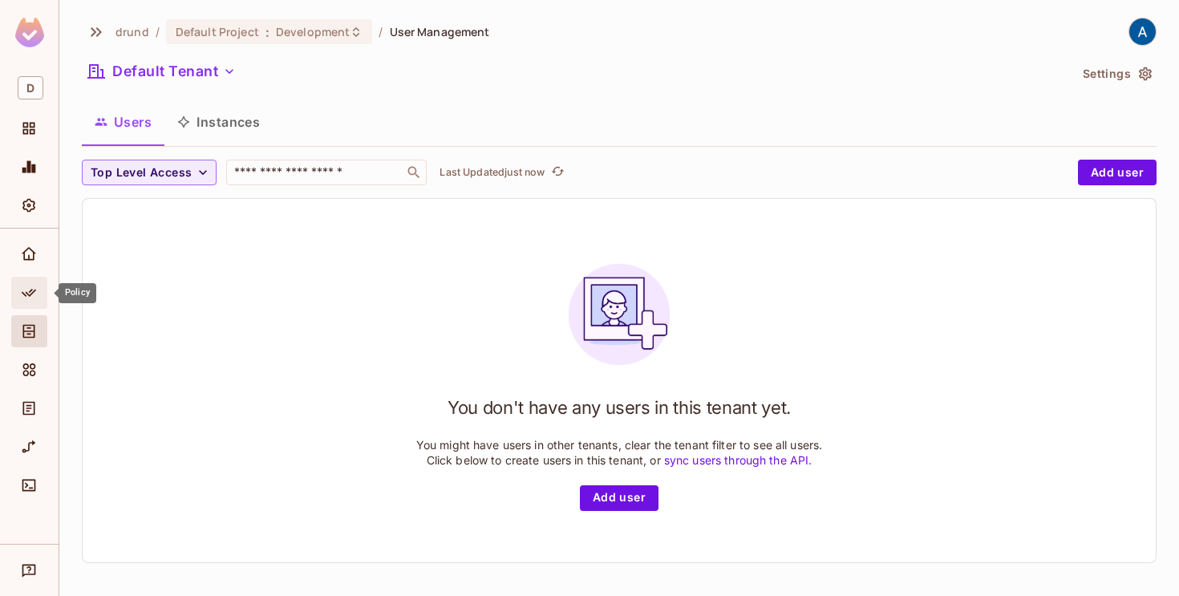
click at [26, 285] on icon "Policy" at bounding box center [29, 293] width 16 height 16
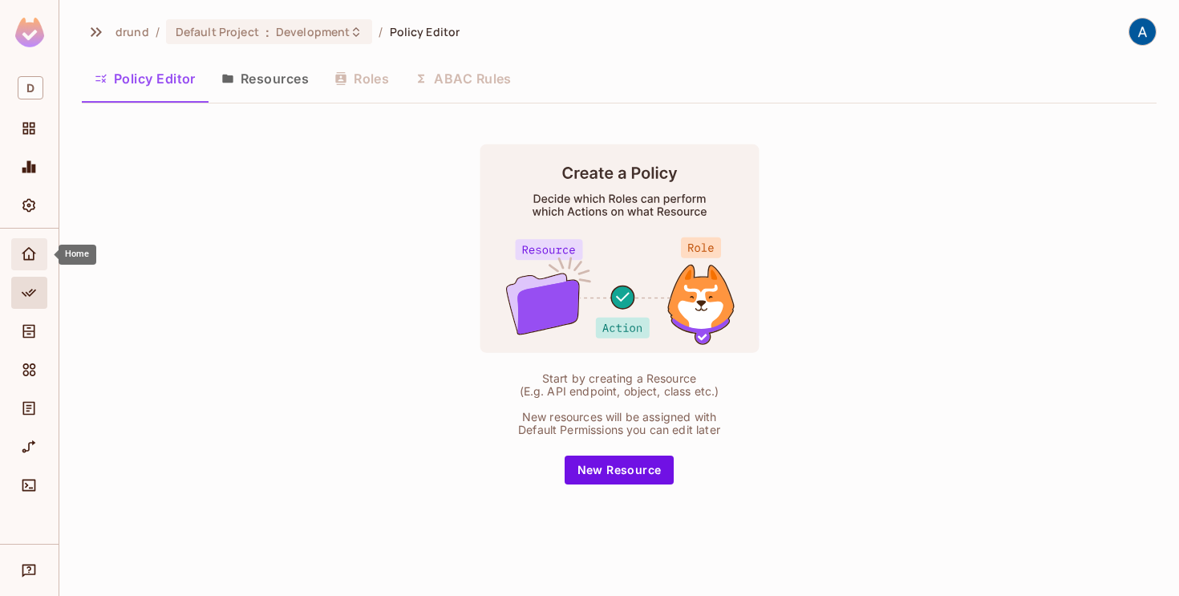
click at [28, 255] on icon "Home" at bounding box center [29, 254] width 16 height 16
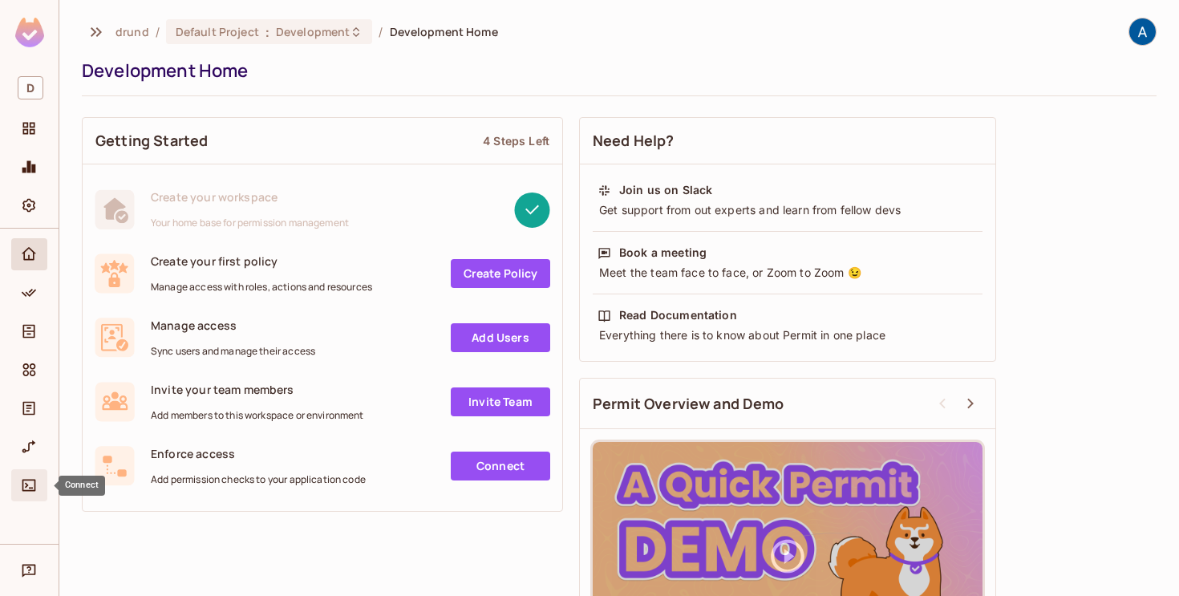
click at [24, 484] on icon "Connect" at bounding box center [29, 485] width 16 height 16
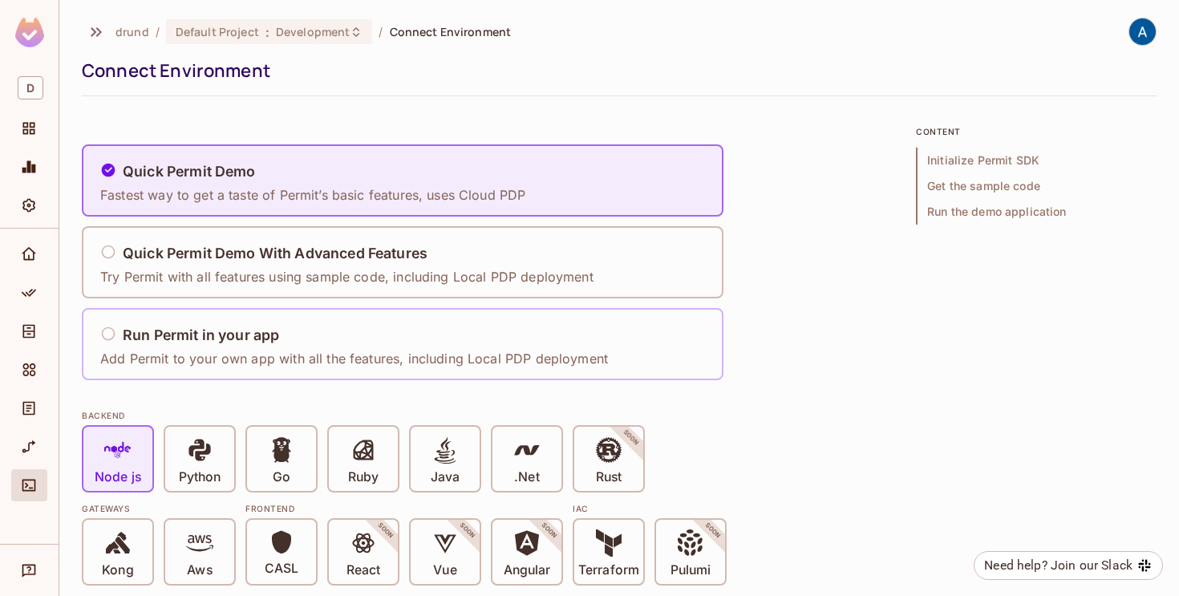
click at [114, 334] on icon at bounding box center [109, 333] width 14 height 14
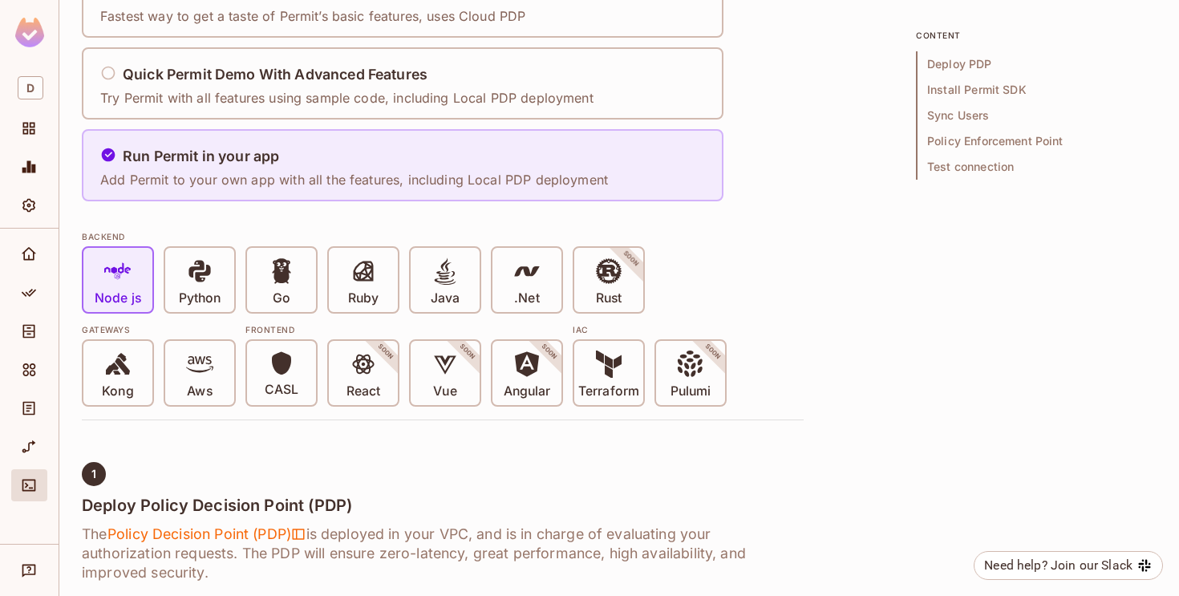
scroll to position [178, 0]
click at [204, 291] on p "Python" at bounding box center [200, 299] width 42 height 16
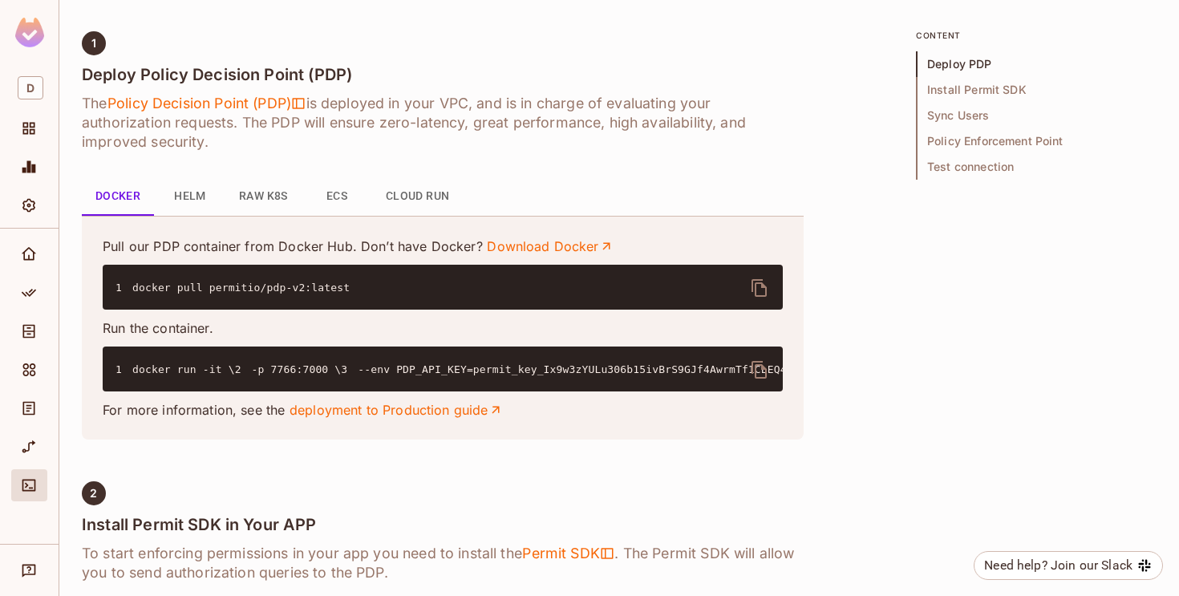
scroll to position [612, 0]
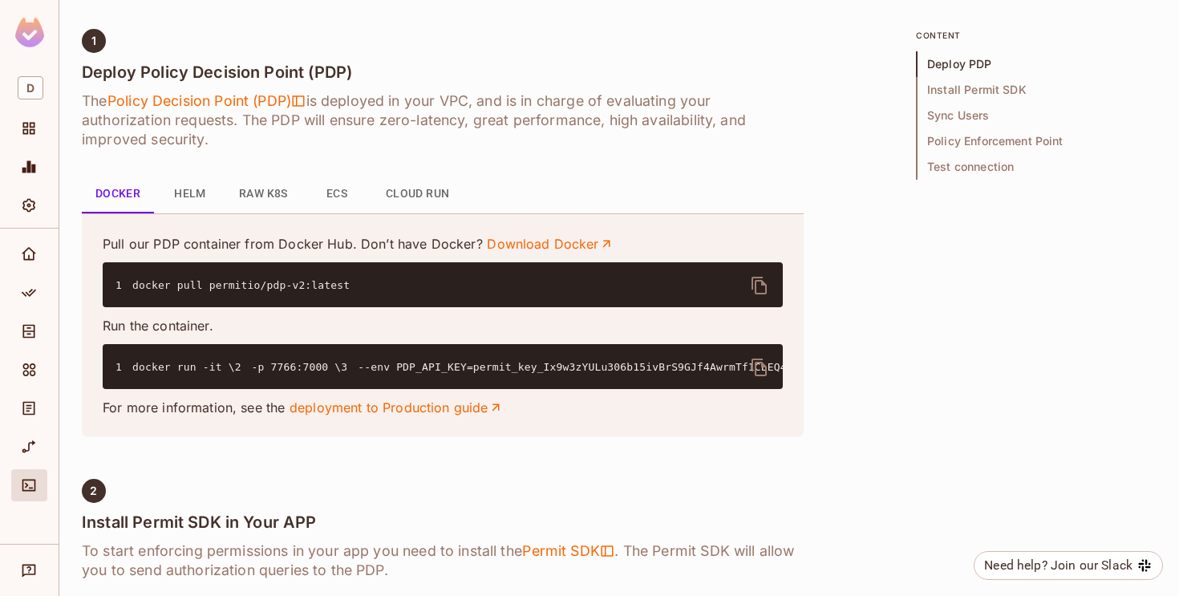
click at [419, 193] on button "Cloud Run" at bounding box center [418, 194] width 90 height 38
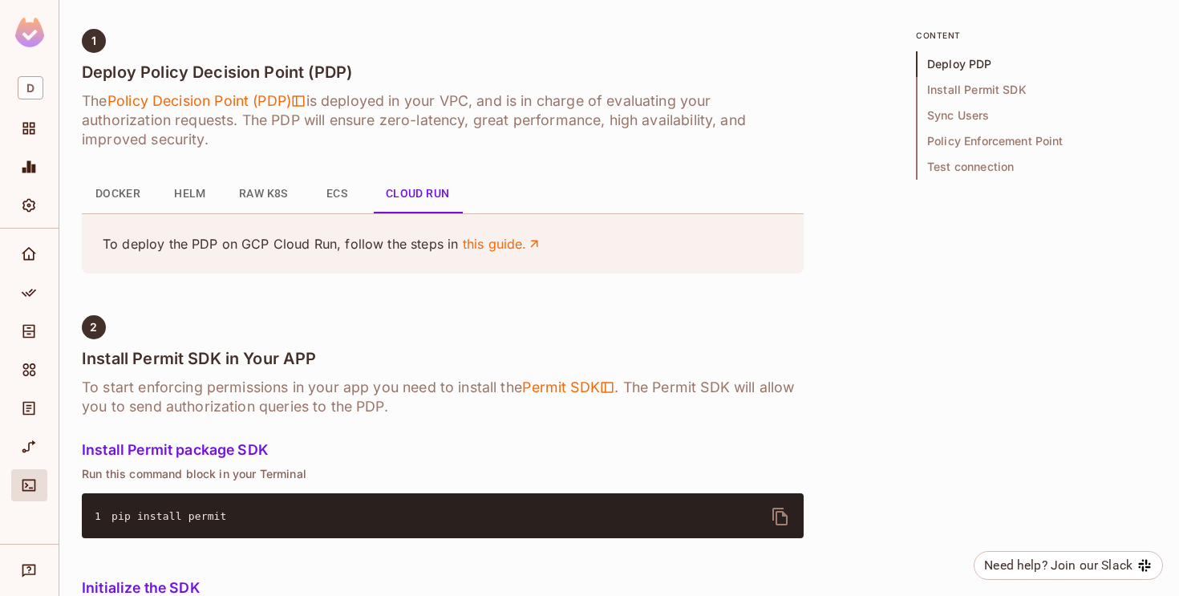
click at [130, 195] on button "Docker" at bounding box center [118, 194] width 72 height 38
